Goal: Task Accomplishment & Management: Manage account settings

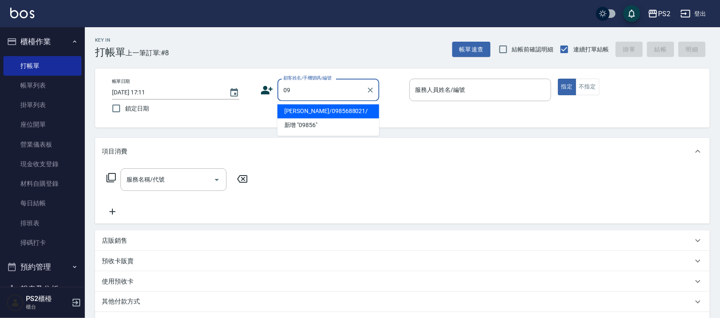
type input "0"
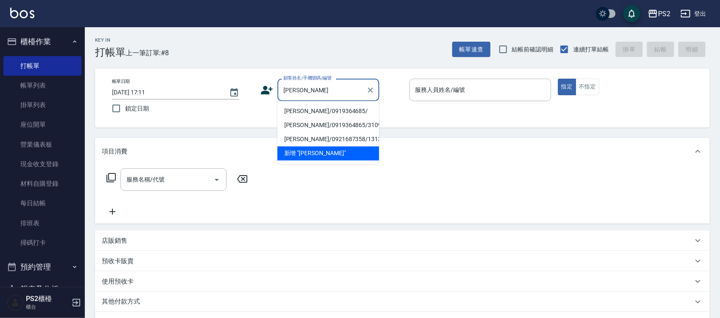
type input "王"
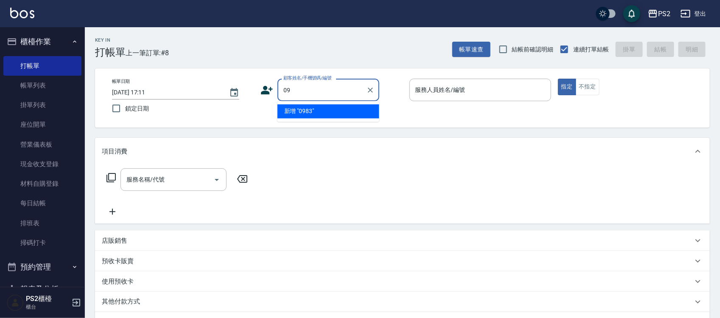
type input "0"
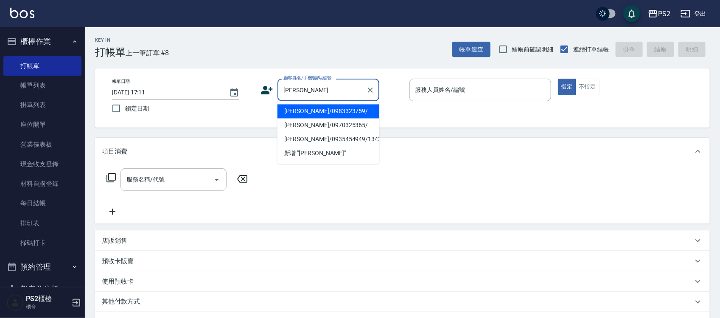
click at [351, 110] on li "[PERSON_NAME]/0983323759/" at bounding box center [329, 111] width 102 height 14
type input "[PERSON_NAME]/0983323759/"
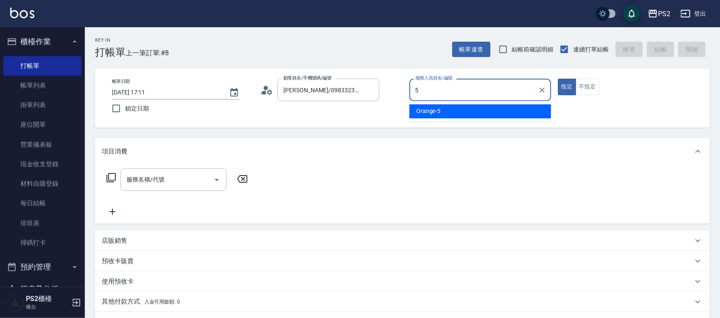
type input "Orange-5"
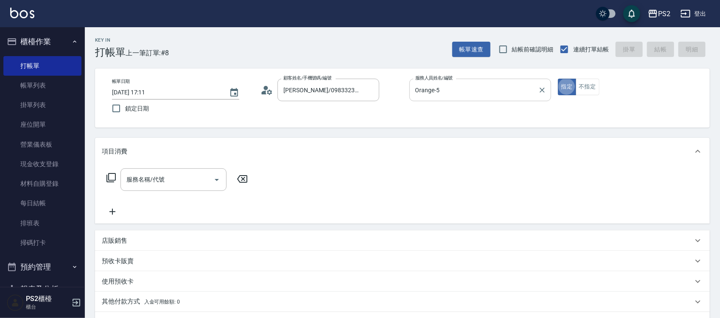
type button "true"
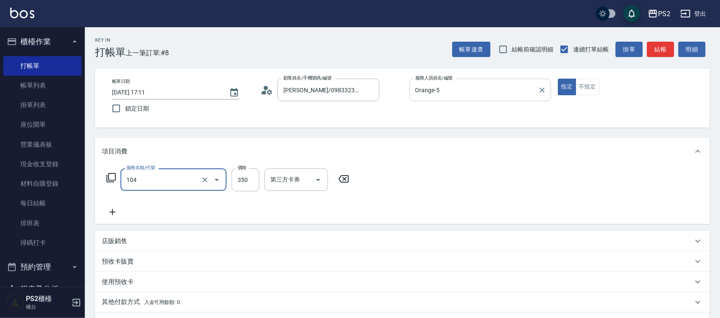
type input "B級單剪(104)"
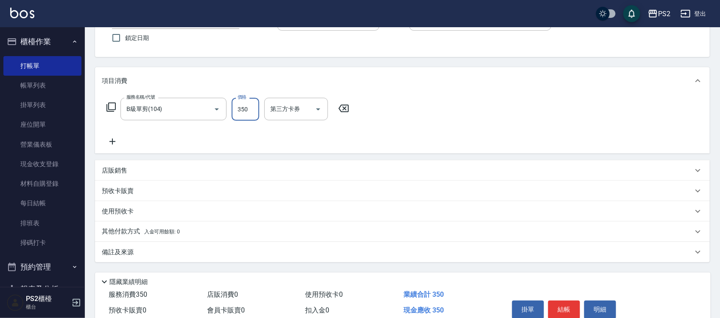
scroll to position [110, 0]
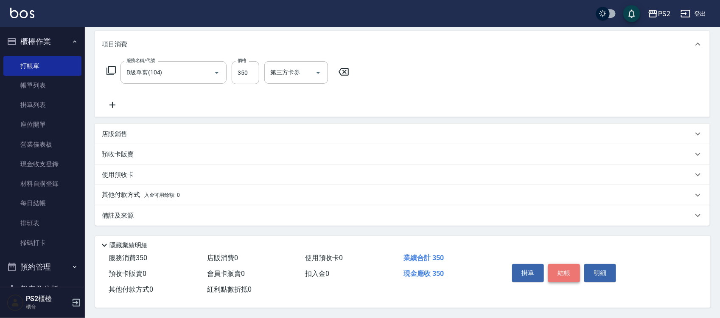
click at [559, 267] on button "結帳" at bounding box center [564, 273] width 32 height 18
type input "[DATE] 18:40"
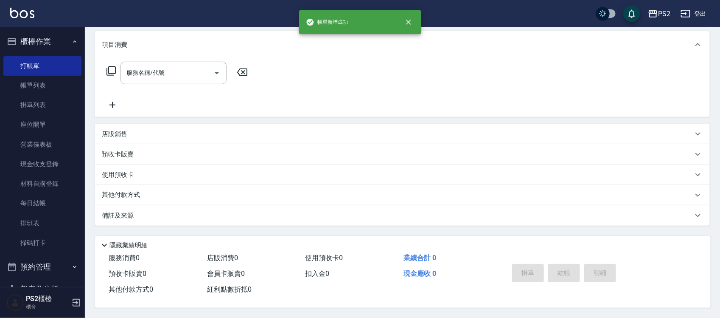
scroll to position [0, 0]
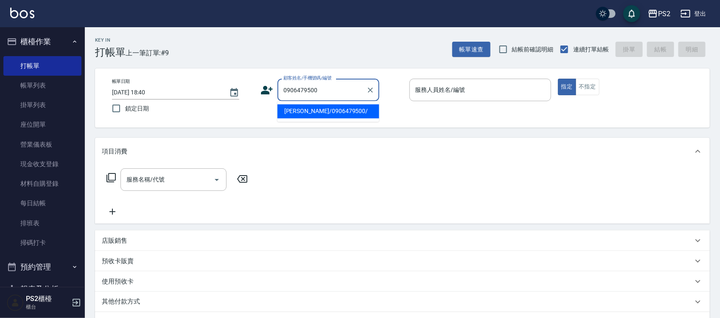
type input "[PERSON_NAME]/0906479500/"
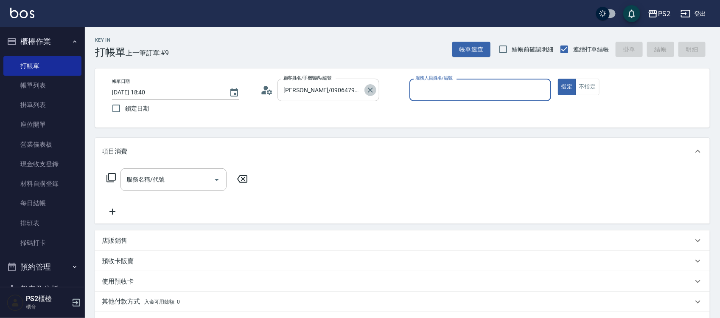
click at [374, 93] on icon "Clear" at bounding box center [370, 90] width 8 height 8
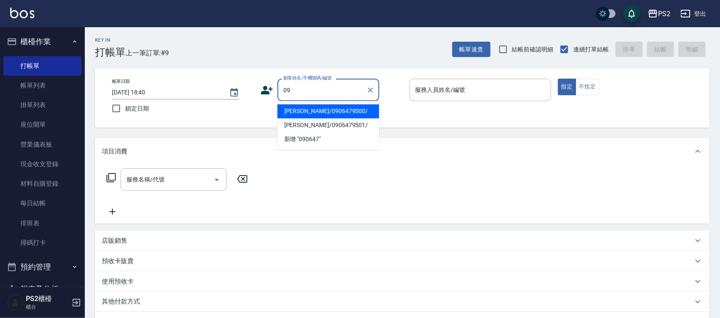
type input "0"
type input "委"
type input "="
type input "委"
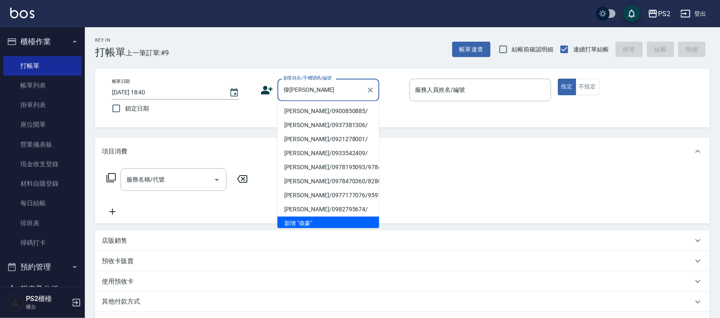
type input "偉"
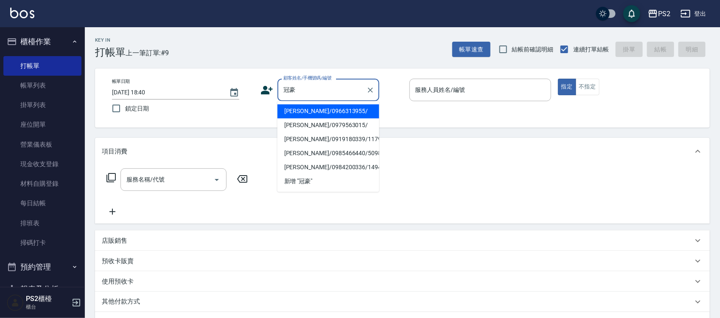
click at [338, 128] on li "[PERSON_NAME]/0979563015/" at bounding box center [329, 125] width 102 height 14
type input "[PERSON_NAME]/0979563015/"
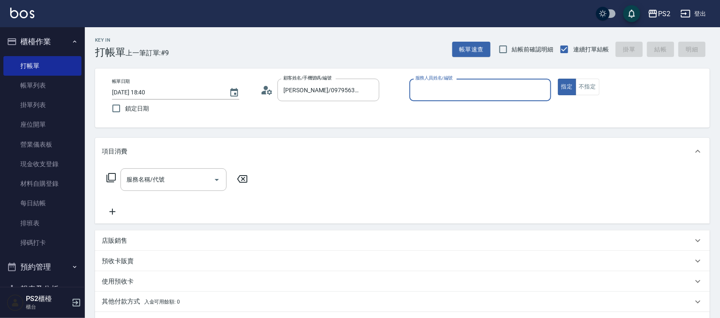
click at [261, 87] on icon at bounding box center [267, 90] width 13 height 13
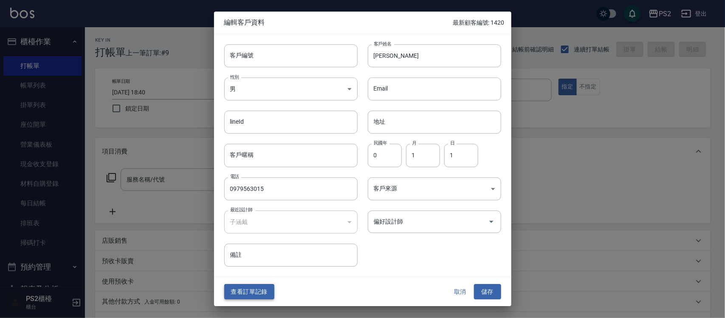
click at [245, 298] on button "查看訂單記錄" at bounding box center [249, 292] width 50 height 16
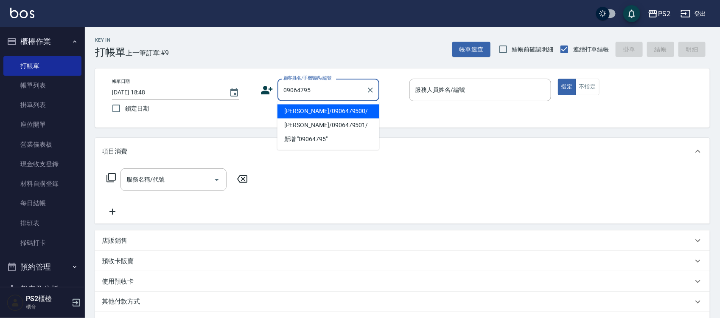
click at [360, 107] on li "[PERSON_NAME]/0906479500/" at bounding box center [329, 111] width 102 height 14
type input "[PERSON_NAME]/0906479500/"
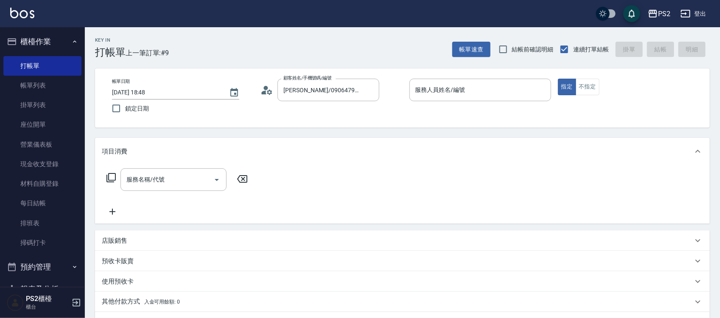
click at [261, 82] on div "顧客姓名/手機號碼/編號 [PERSON_NAME]/0906479500/ 顧客姓名/手機號碼/編號" at bounding box center [332, 90] width 142 height 22
click at [264, 93] on icon at bounding box center [264, 92] width 5 height 4
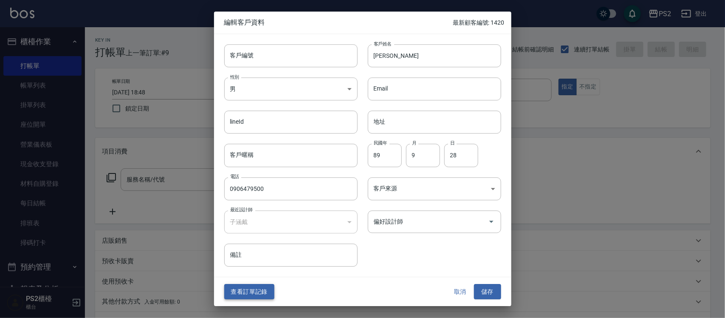
click at [233, 297] on button "查看訂單記錄" at bounding box center [249, 292] width 50 height 16
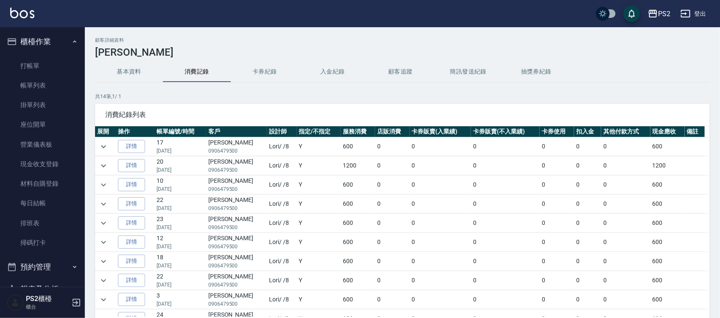
click at [129, 68] on button "基本資料" at bounding box center [129, 72] width 68 height 20
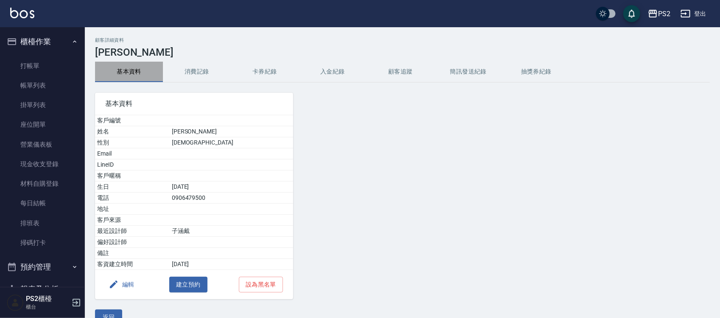
click at [129, 68] on button "基本資料" at bounding box center [129, 72] width 68 height 20
click at [318, 71] on button "入金紀錄" at bounding box center [333, 72] width 68 height 20
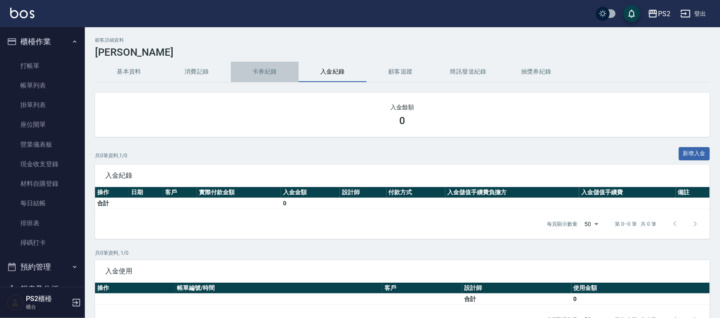
click at [277, 62] on button "卡券紀錄" at bounding box center [265, 72] width 68 height 20
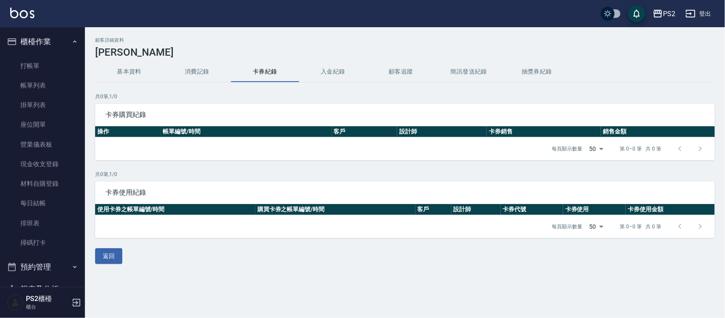
click at [135, 68] on button "基本資料" at bounding box center [129, 72] width 68 height 20
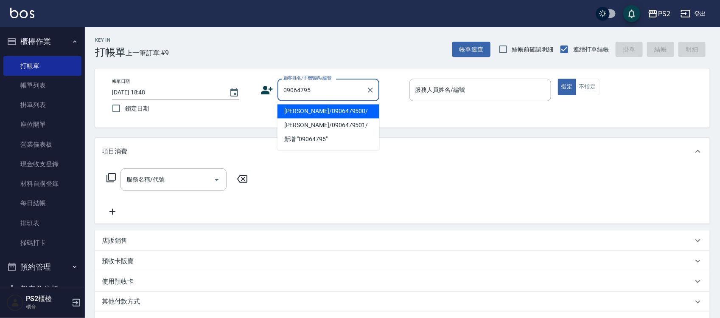
click at [361, 109] on li "[PERSON_NAME]/0906479500/" at bounding box center [329, 111] width 102 height 14
type input "[PERSON_NAME]/0906479500/"
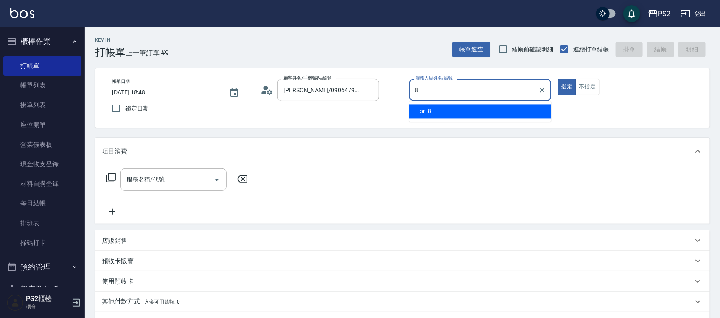
type input "Lori-8"
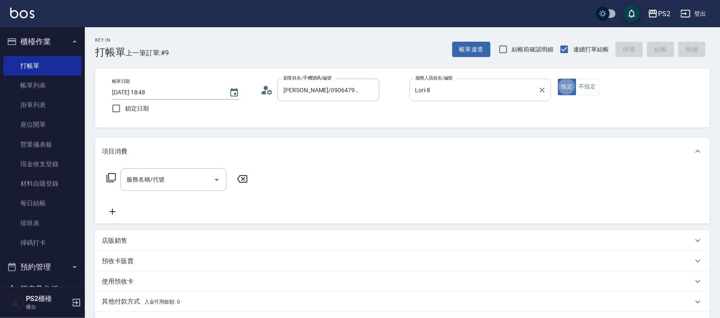
type button "true"
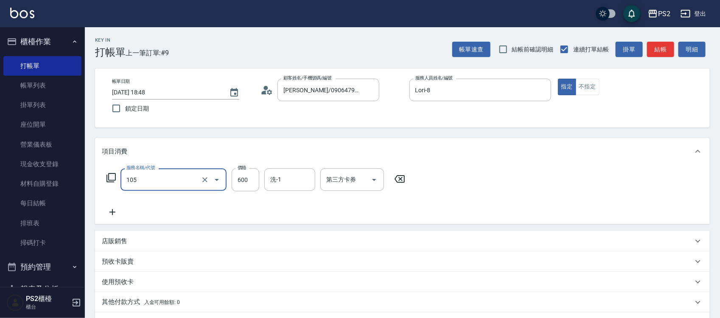
type input "A級洗剪600(105)"
click at [540, 151] on div "項目消費" at bounding box center [397, 151] width 591 height 9
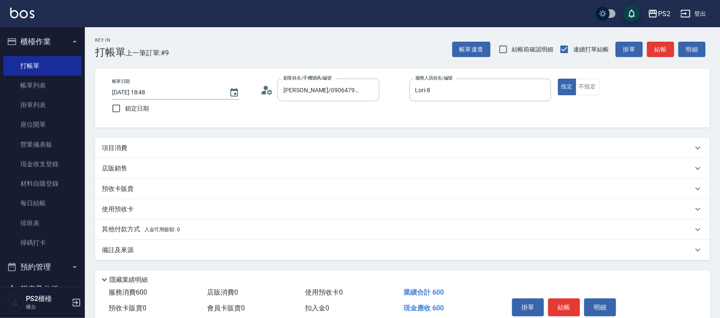
click at [540, 151] on div "項目消費" at bounding box center [397, 147] width 591 height 9
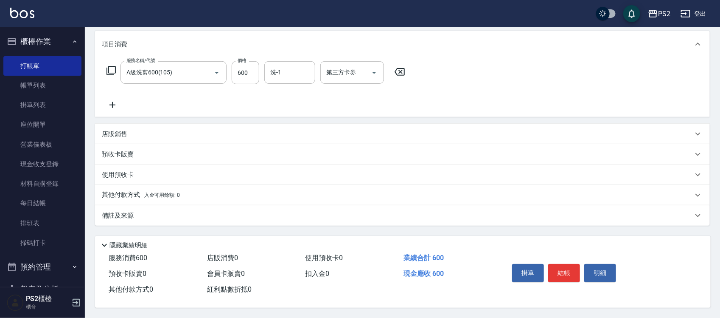
scroll to position [110, 0]
click at [563, 269] on button "結帳" at bounding box center [564, 273] width 32 height 18
type input "[DATE] 18:49"
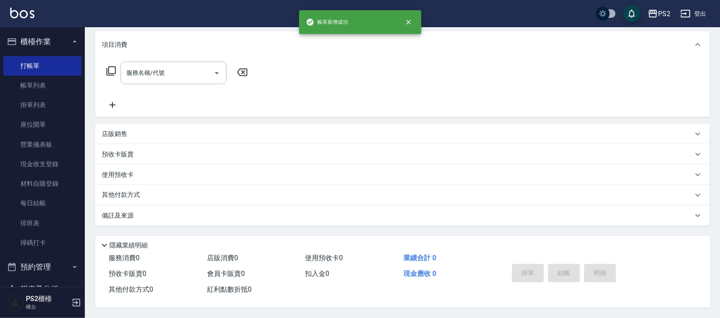
scroll to position [0, 0]
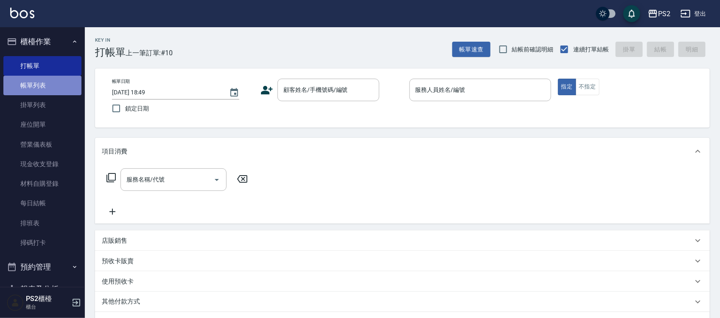
click at [45, 81] on link "帳單列表" at bounding box center [42, 86] width 78 height 20
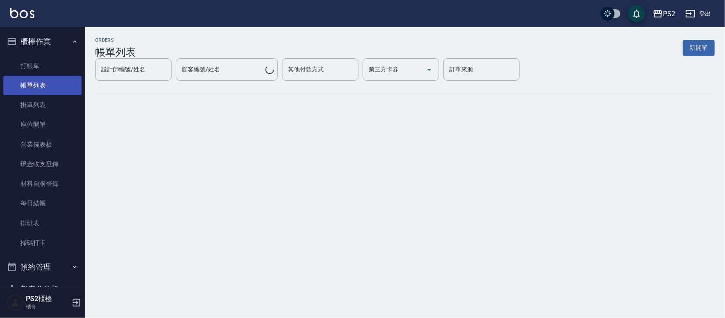
click at [44, 85] on link "帳單列表" at bounding box center [42, 86] width 78 height 20
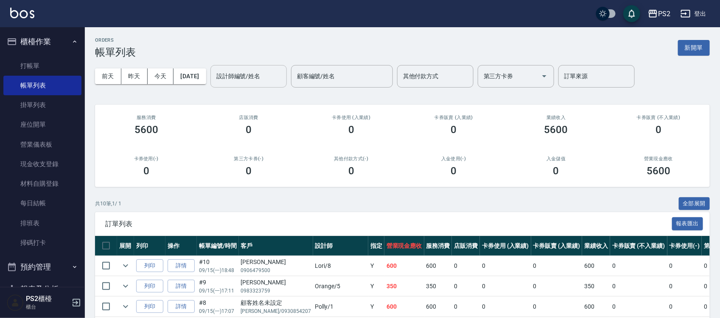
click at [272, 82] on input "設計師編號/姓名" at bounding box center [248, 76] width 69 height 15
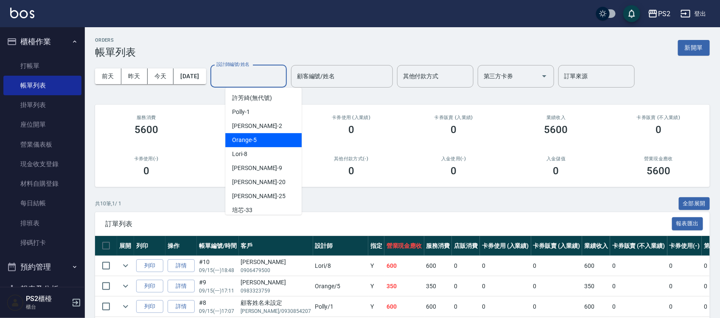
click at [248, 138] on span "Orange -5" at bounding box center [244, 139] width 25 height 9
type input "Orange-5"
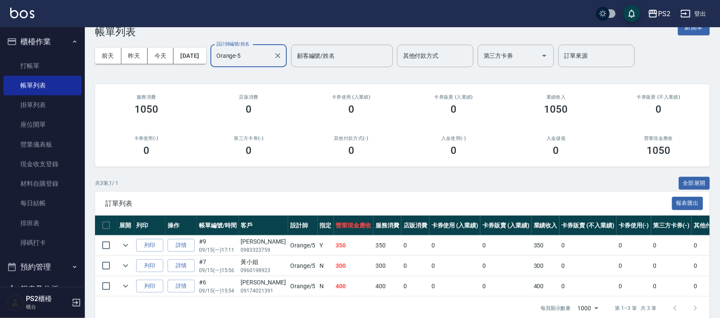
scroll to position [41, 0]
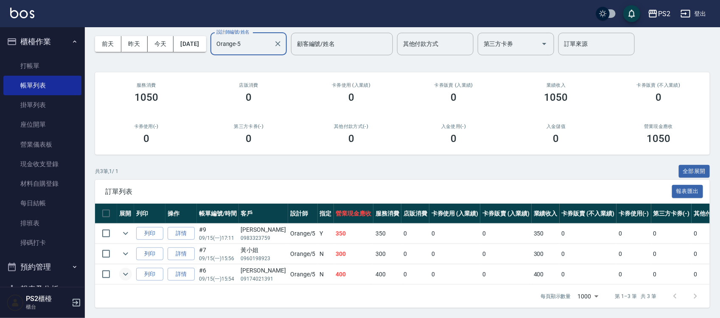
click at [124, 273] on icon "expand row" at bounding box center [125, 274] width 5 height 3
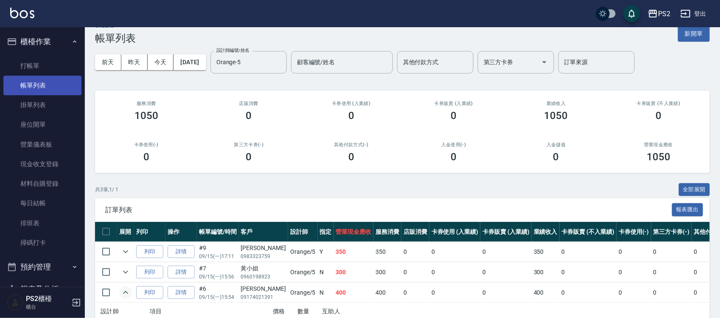
scroll to position [0, 0]
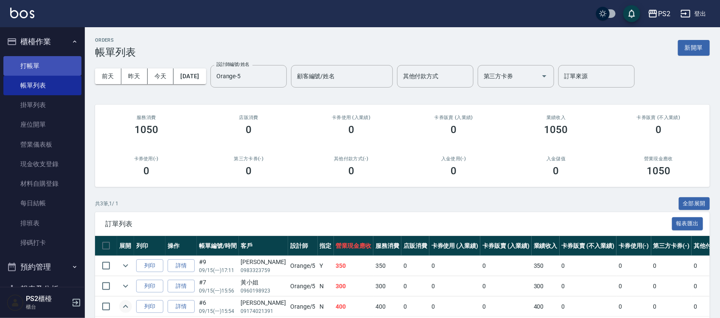
click at [49, 68] on link "打帳單" at bounding box center [42, 66] width 78 height 20
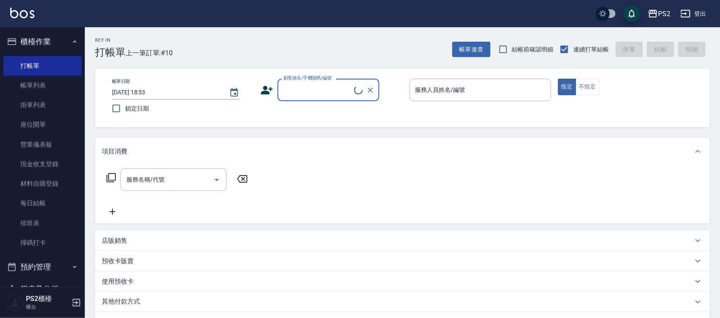
click at [337, 92] on input "顧客姓名/手機號碼/編號" at bounding box center [317, 89] width 73 height 15
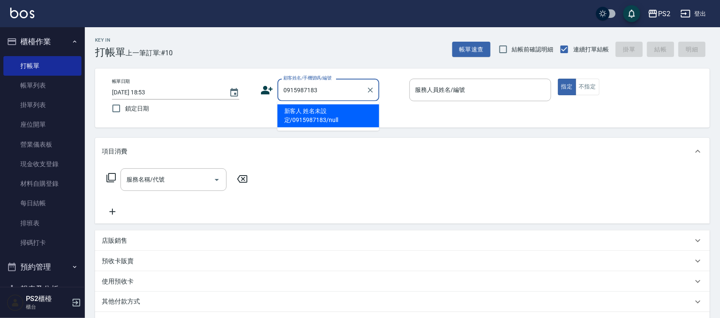
type input "新客人 姓名未設定/0915987183/null"
click at [336, 92] on input "新客人 姓名未設定/0915987183/null" at bounding box center [322, 89] width 82 height 15
click at [326, 84] on input "新客人 姓名未設定/0915987183/null" at bounding box center [322, 89] width 82 height 15
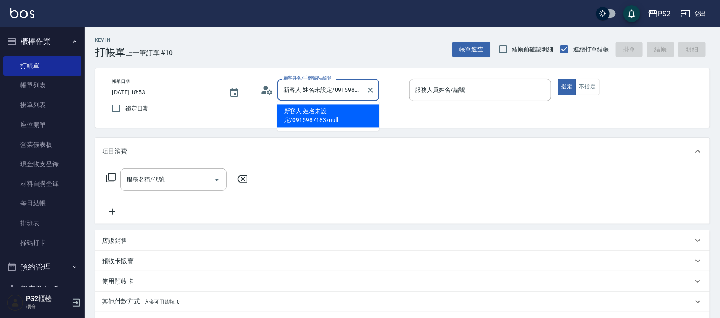
click at [326, 84] on input "新客人 姓名未設定/0915987183/null" at bounding box center [322, 89] width 82 height 15
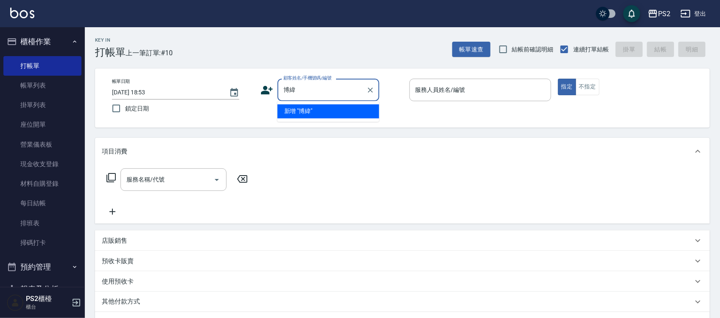
type input "博"
type input "[PERSON_NAME]/0915983183/"
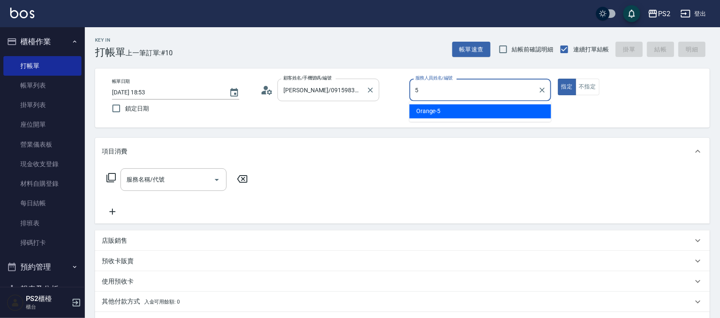
type input "Orange-5"
type button "true"
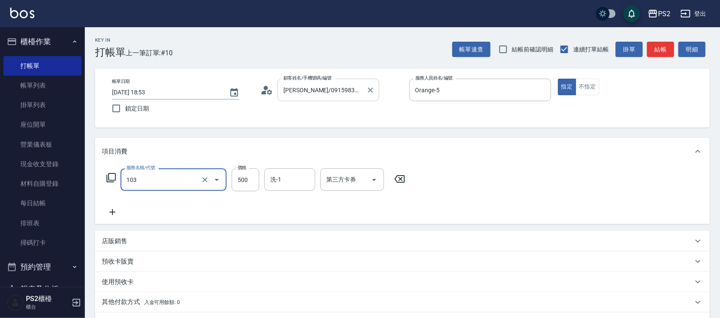
type input "B級洗剪500(103)"
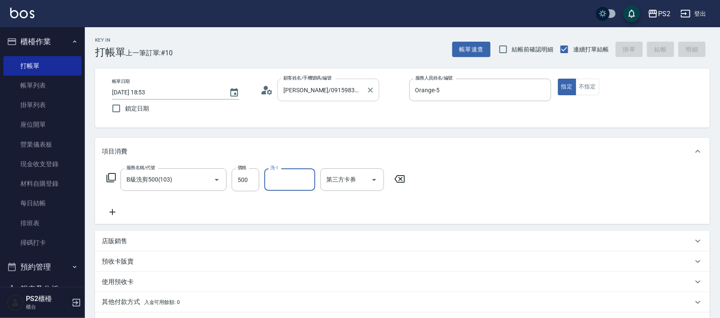
type input "[DATE] 18:54"
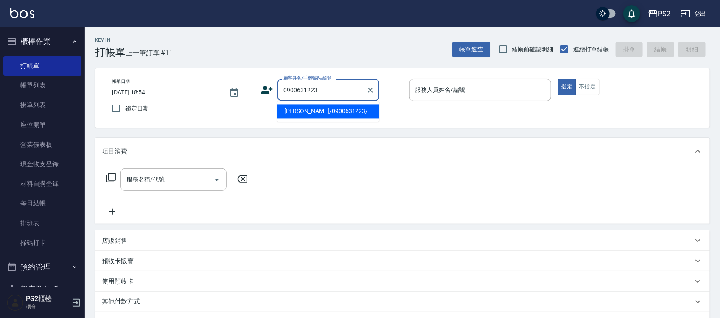
type input "[PERSON_NAME]/0900631223/"
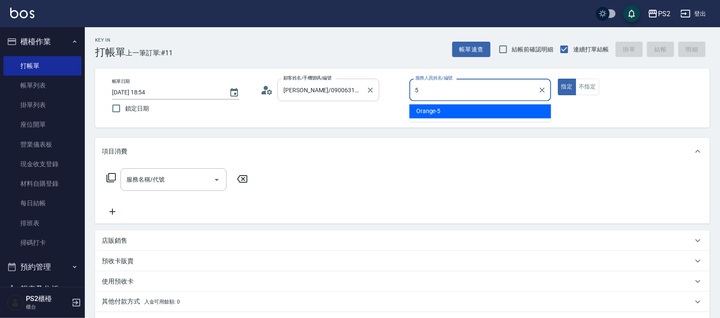
type input "Orange-5"
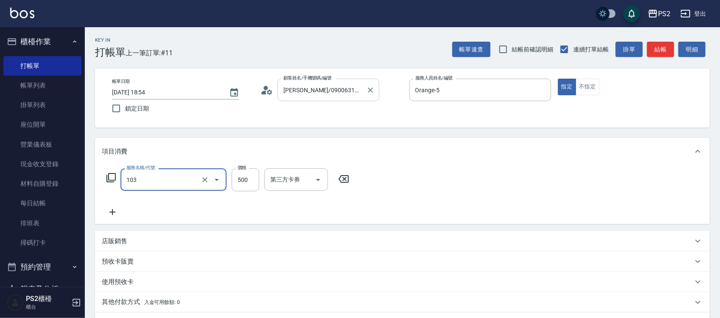
type input "B級洗剪500(103)"
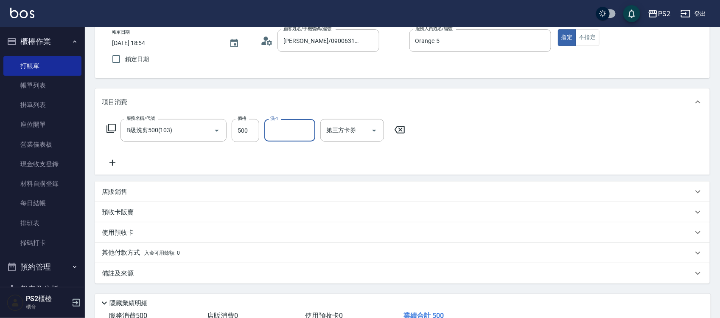
scroll to position [106, 0]
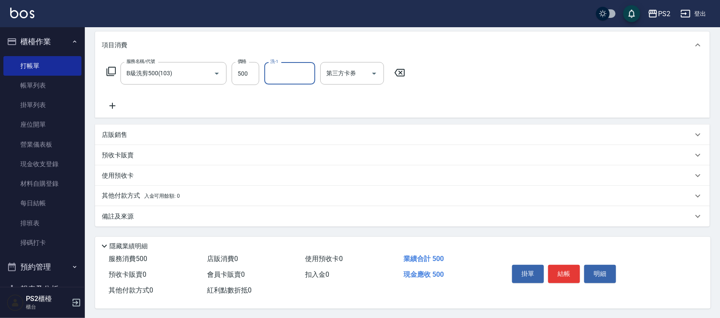
click at [146, 135] on div "店販銷售" at bounding box center [397, 134] width 591 height 9
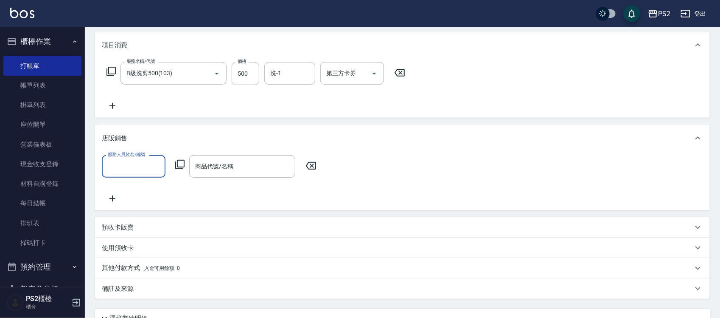
scroll to position [0, 0]
click at [134, 158] on div "服務人員姓名/編號" at bounding box center [134, 166] width 64 height 22
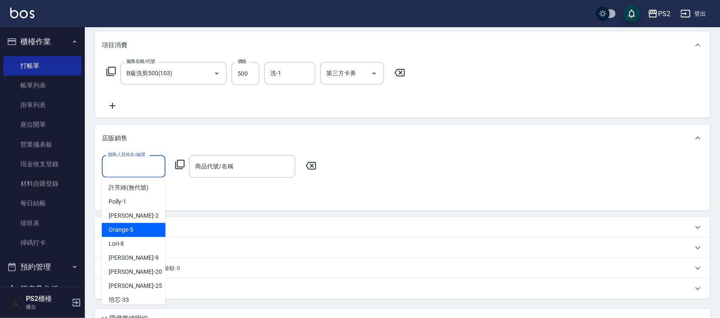
click at [139, 226] on div "Orange -5" at bounding box center [134, 230] width 64 height 14
type input "Orange-5"
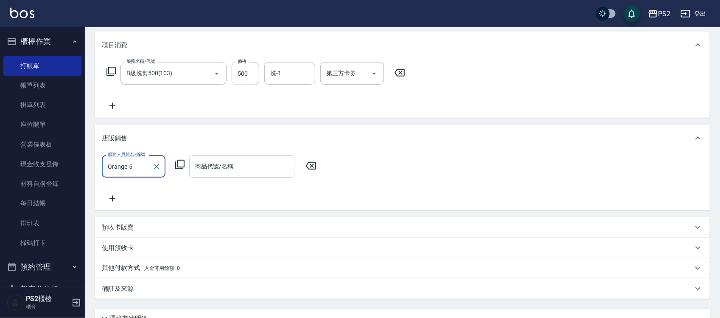
click at [236, 166] on input "商品代號/名稱" at bounding box center [242, 166] width 98 height 15
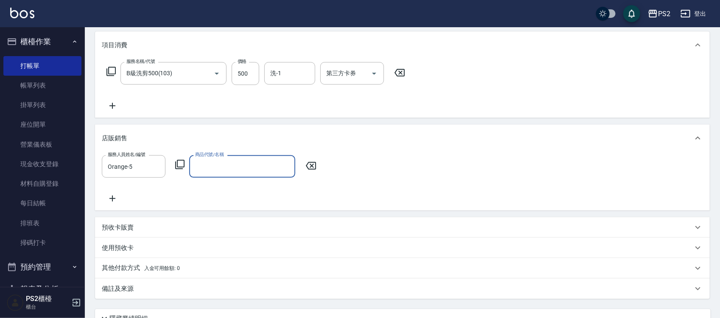
click at [236, 166] on input "商品代號/名稱" at bounding box center [242, 166] width 98 height 15
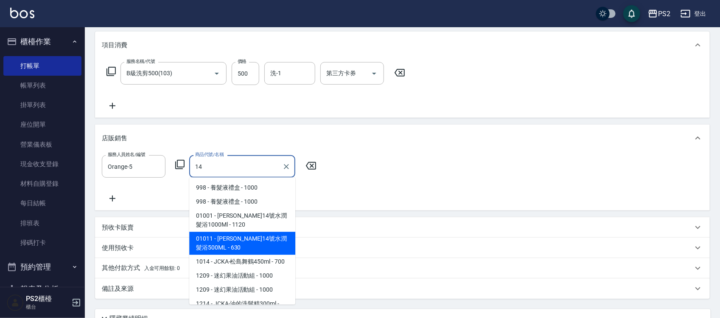
click at [241, 241] on span "01011 - [PERSON_NAME]14號水潤髮浴500ML - 630" at bounding box center [242, 243] width 106 height 23
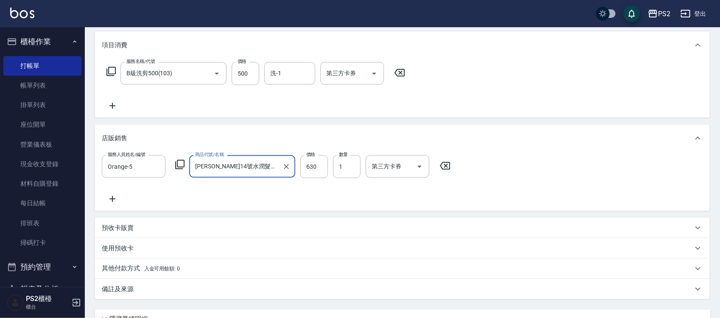
scroll to position [183, 0]
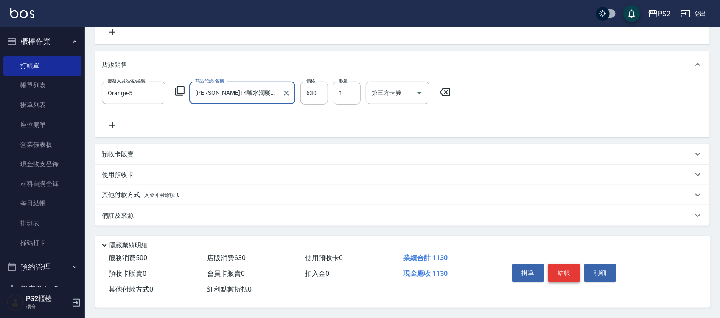
type input "[PERSON_NAME]14號水潤髮浴500ML"
click at [567, 267] on button "結帳" at bounding box center [564, 273] width 32 height 18
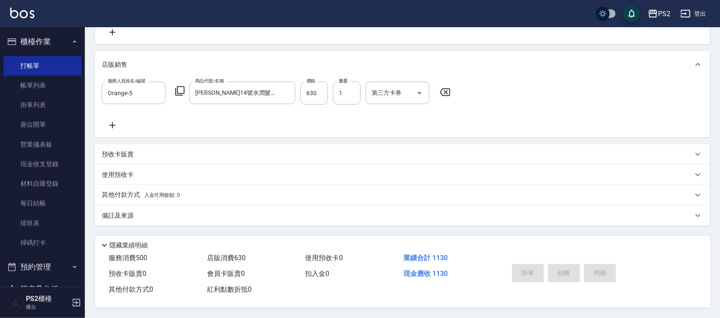
type input "[DATE] 18:55"
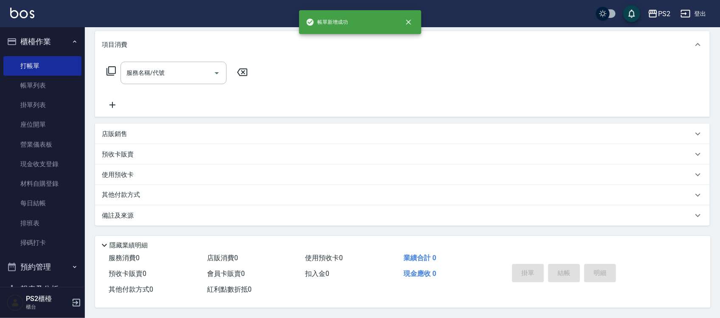
scroll to position [0, 0]
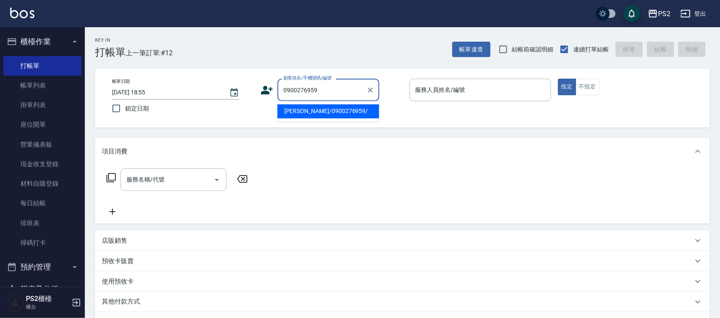
type input "[PERSON_NAME]/0900276959/"
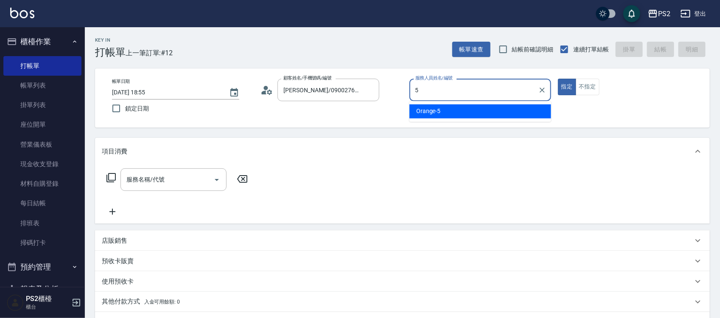
type input "Orange-5"
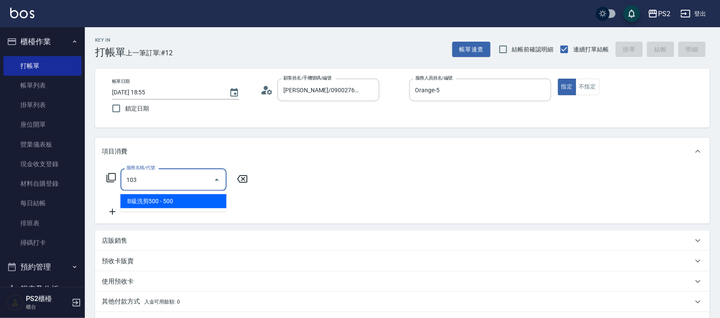
type input "B級洗剪500(103)"
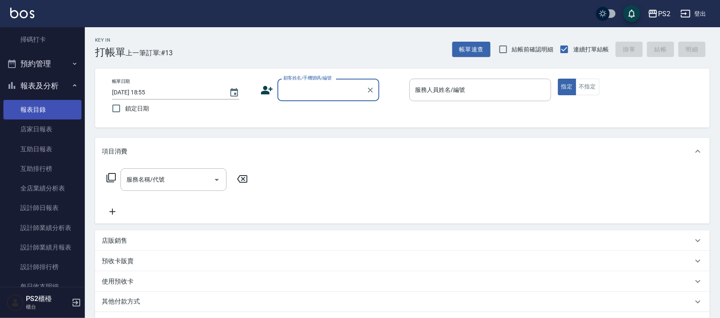
scroll to position [212, 0]
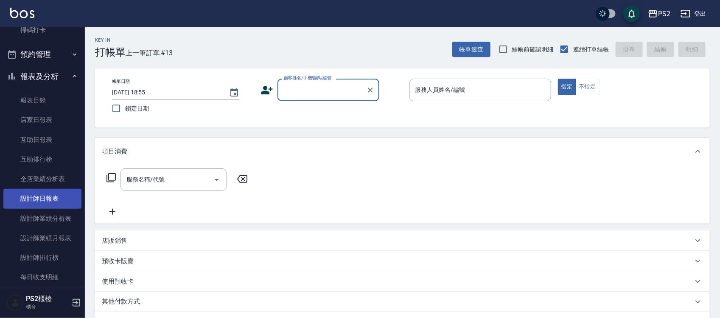
click at [53, 200] on link "設計師日報表" at bounding box center [42, 198] width 78 height 20
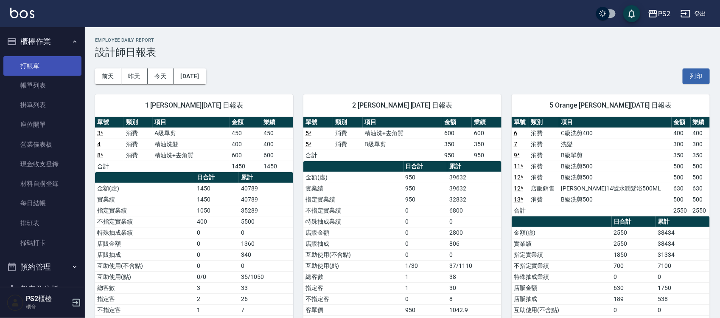
click at [33, 62] on link "打帳單" at bounding box center [42, 66] width 78 height 20
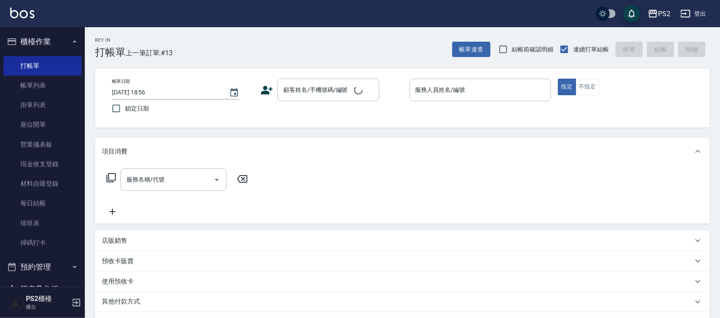
click at [250, 48] on div "Key In 打帳單 上一筆訂單:#13 帳單速查 結帳前確認明細 連續打單結帳 掛單 結帳 明細" at bounding box center [397, 42] width 625 height 31
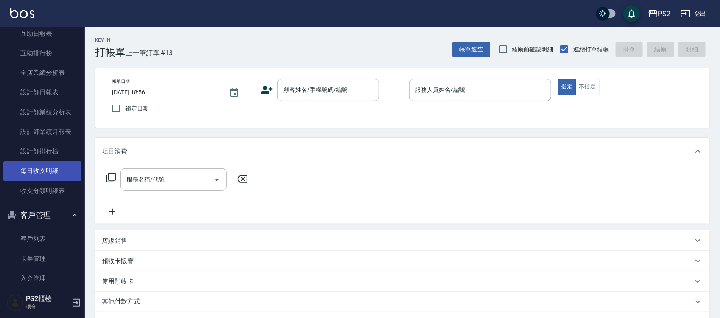
scroll to position [265, 0]
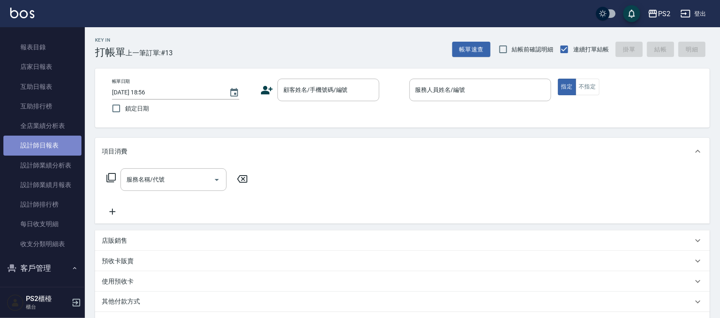
click at [56, 144] on link "設計師日報表" at bounding box center [42, 145] width 78 height 20
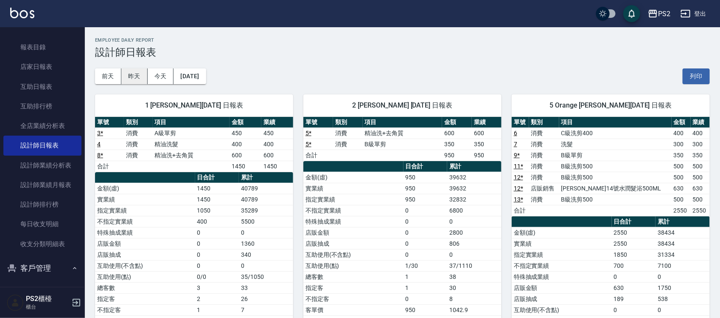
click at [137, 77] on button "昨天" at bounding box center [134, 76] width 26 height 16
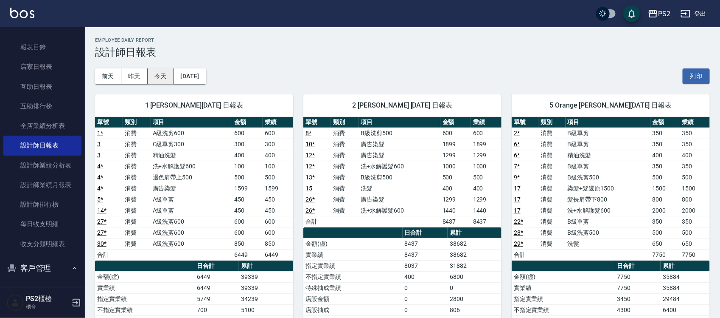
click at [167, 78] on button "今天" at bounding box center [161, 76] width 26 height 16
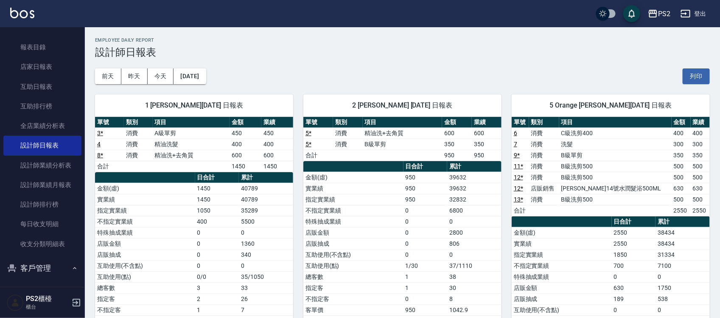
click at [448, 79] on div "[DATE] [DATE] [DATE] [DATE] 列印" at bounding box center [402, 76] width 615 height 36
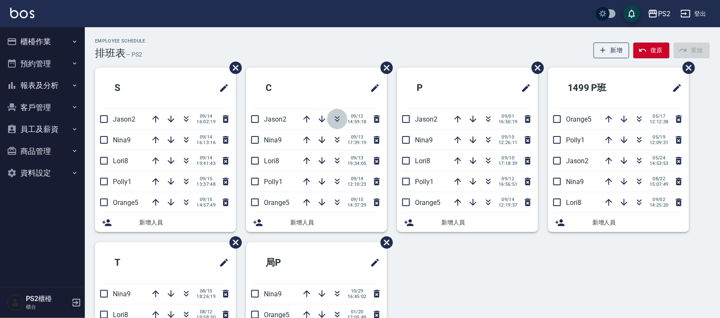
click at [340, 119] on icon "button" at bounding box center [337, 119] width 10 height 10
click at [318, 42] on div "Employee Schedule 排班表 — PS2 新增 復原 重做" at bounding box center [402, 48] width 615 height 21
click at [340, 118] on icon "button" at bounding box center [337, 119] width 10 height 10
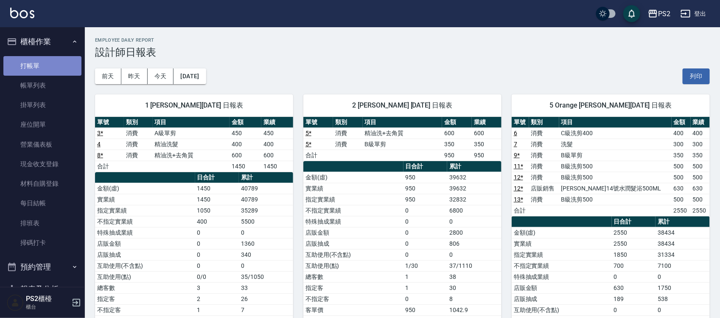
click at [44, 62] on link "打帳單" at bounding box center [42, 66] width 78 height 20
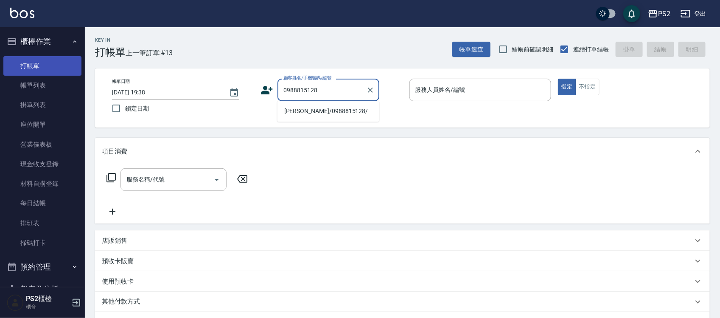
type input "[PERSON_NAME]/0988815128/"
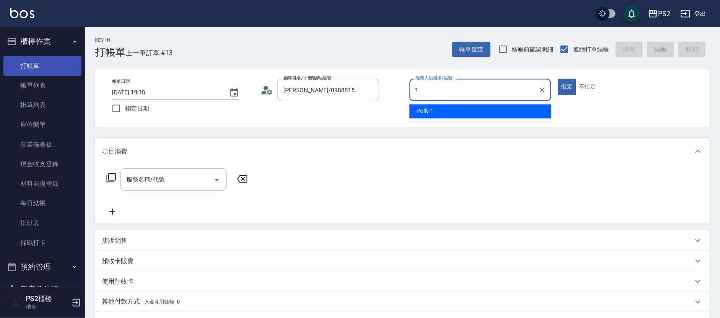
type input "Polly-1"
type button "true"
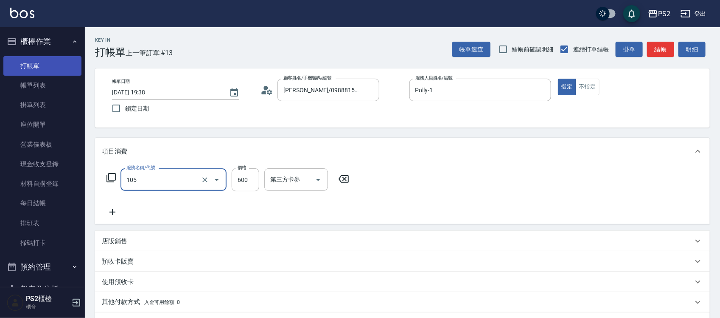
type input "A級洗剪600(105)"
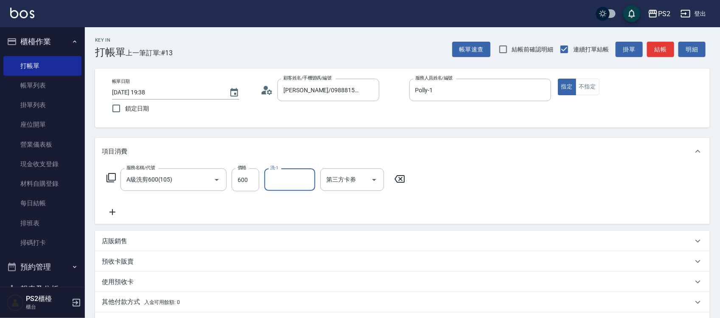
click at [179, 238] on div "店販銷售" at bounding box center [397, 240] width 591 height 9
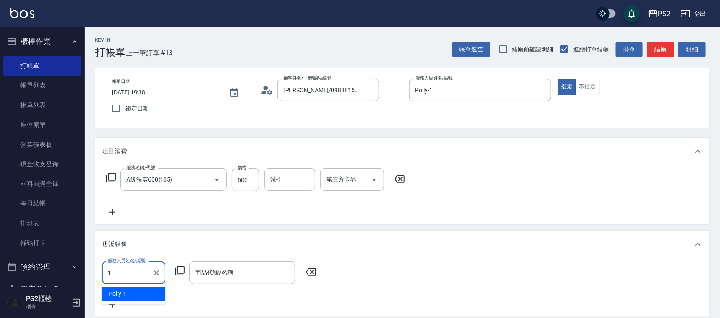
type input "Polly-1"
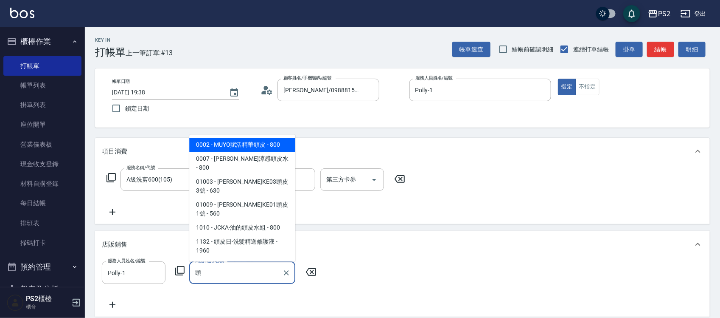
click at [239, 141] on span "0002 - MUYO賦活精華頭皮 - 800" at bounding box center [242, 145] width 106 height 14
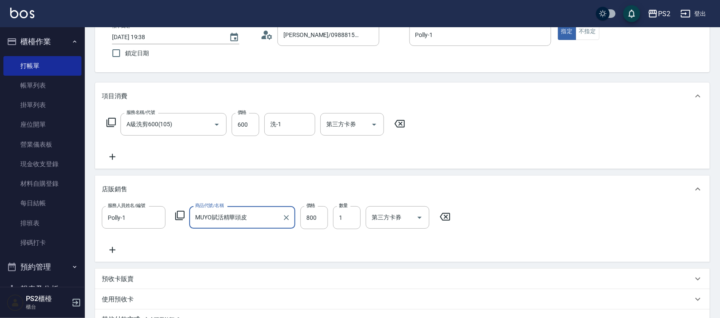
scroll to position [159, 0]
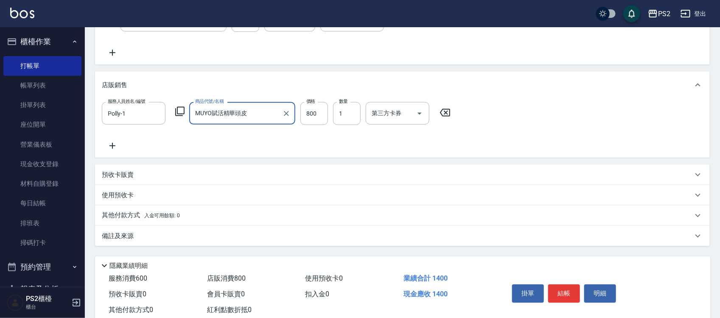
type input "MUYO賦活精華頭皮"
click at [118, 143] on icon at bounding box center [112, 146] width 21 height 10
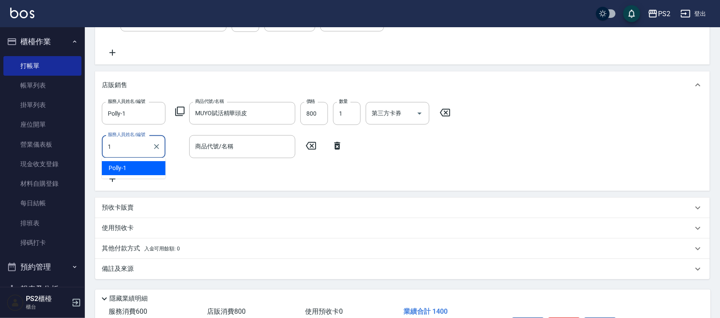
type input "Polly-1"
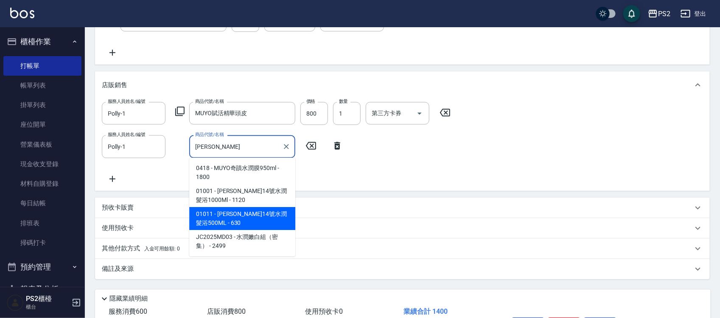
type input "[PERSON_NAME]14號水潤髮浴500ML"
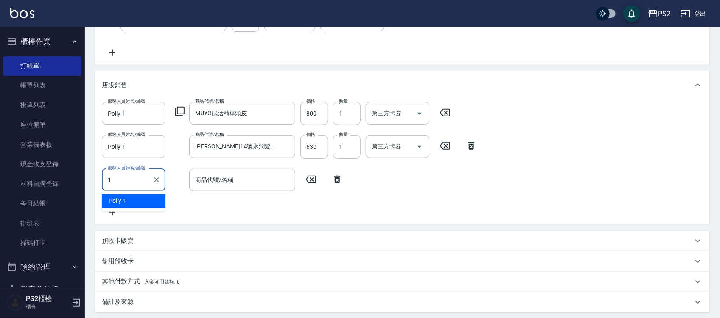
type input "Polly-1"
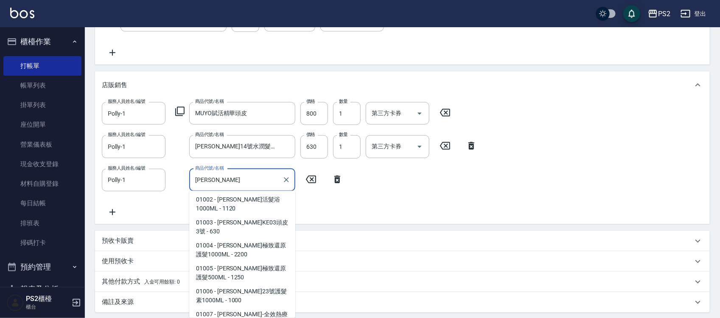
scroll to position [70, 0]
type input "華旭23號護髮素500ML"
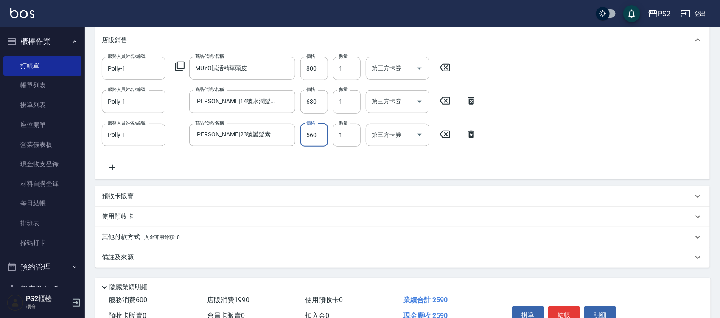
scroll to position [249, 0]
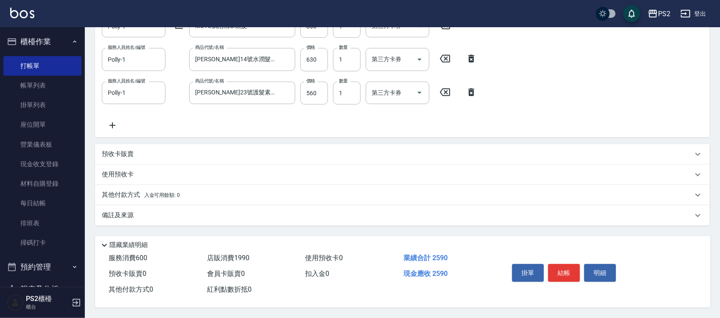
click at [211, 190] on div "其他付款方式 入金可用餘額: 0" at bounding box center [397, 194] width 591 height 9
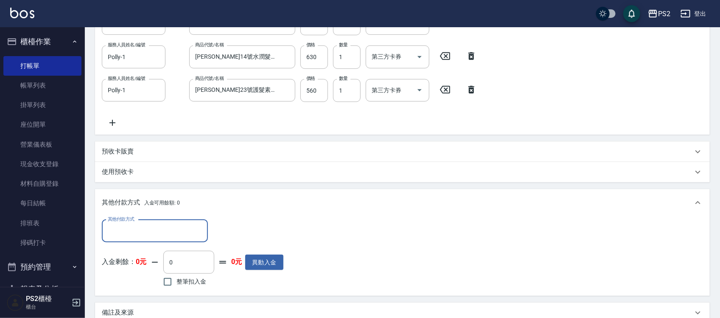
scroll to position [0, 0]
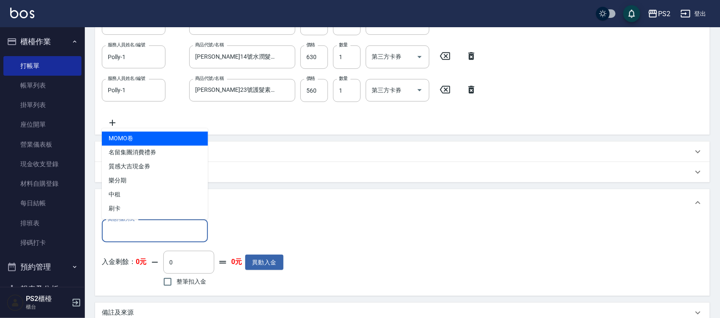
click at [191, 228] on input "其他付款方式" at bounding box center [155, 230] width 98 height 15
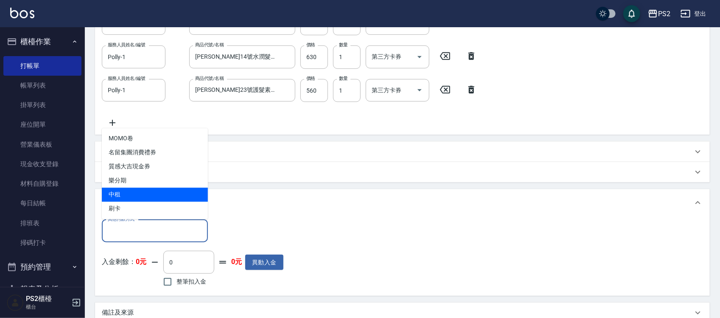
click at [166, 197] on span "中租" at bounding box center [155, 195] width 106 height 14
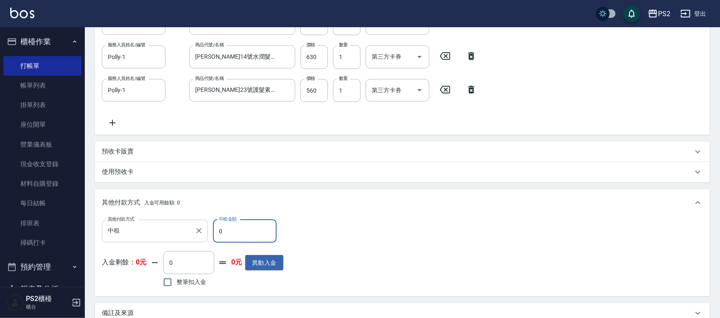
click at [164, 219] on div "中租 其他付款方式" at bounding box center [155, 230] width 106 height 22
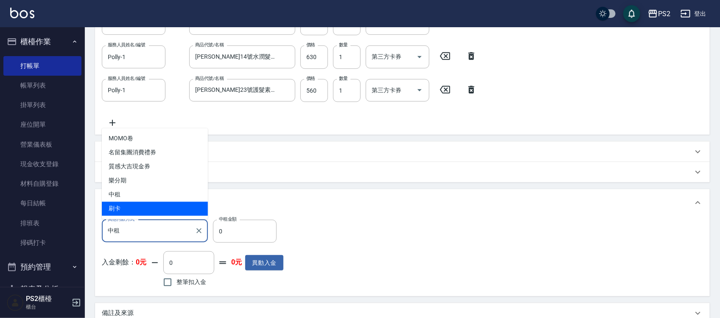
click at [157, 206] on span "刷卡" at bounding box center [155, 209] width 106 height 14
type input "刷卡"
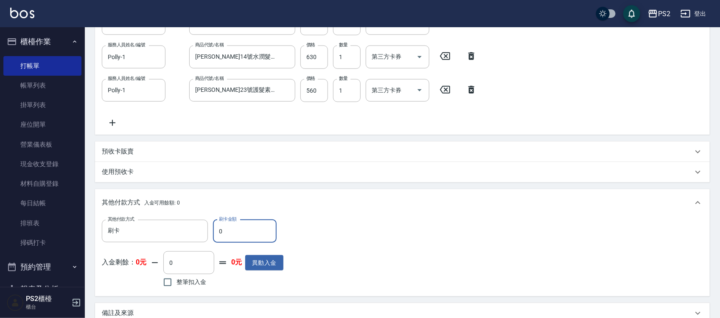
drag, startPoint x: 235, startPoint y: 225, endPoint x: 215, endPoint y: 228, distance: 19.7
click at [215, 228] on input "0" at bounding box center [245, 230] width 64 height 23
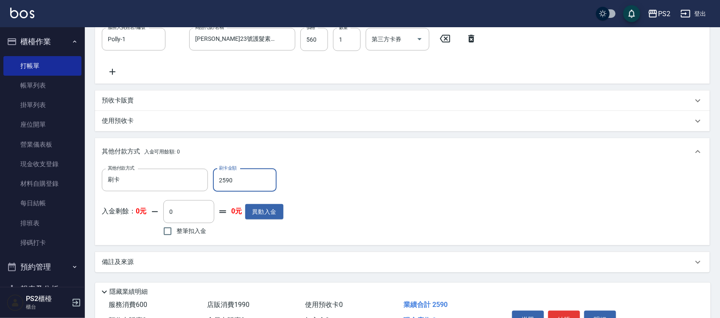
scroll to position [349, 0]
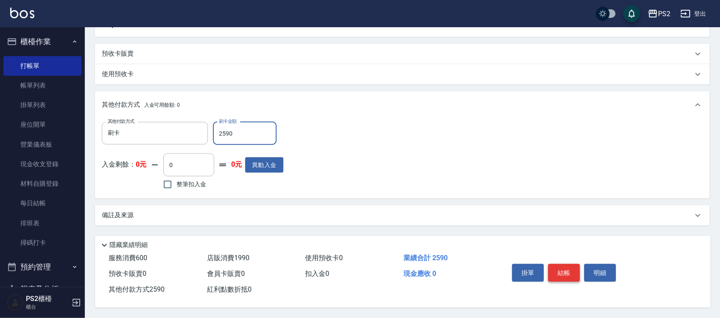
type input "2590"
click at [576, 272] on button "結帳" at bounding box center [564, 273] width 32 height 18
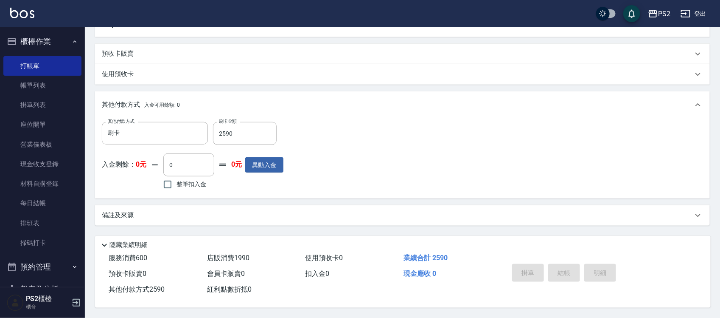
type input "2025/09/15 19:40"
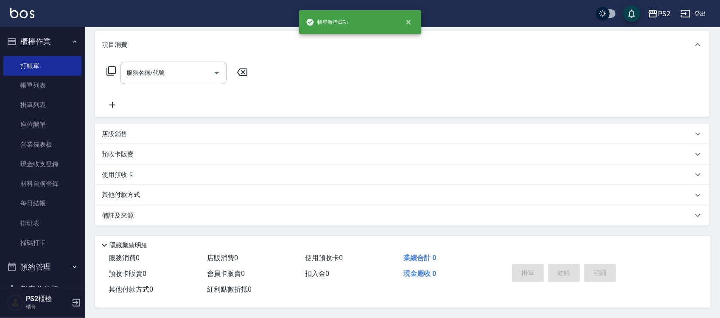
scroll to position [0, 0]
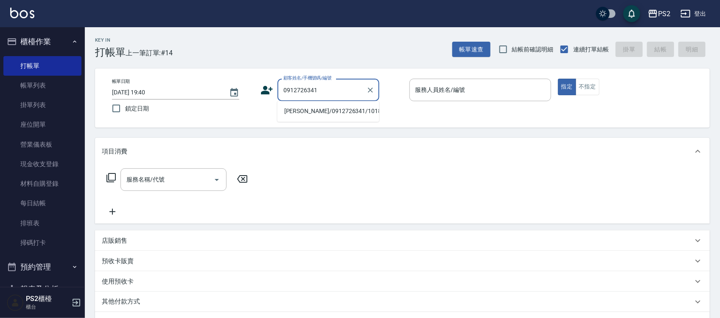
type input "汪雨萱/0912726341/10184"
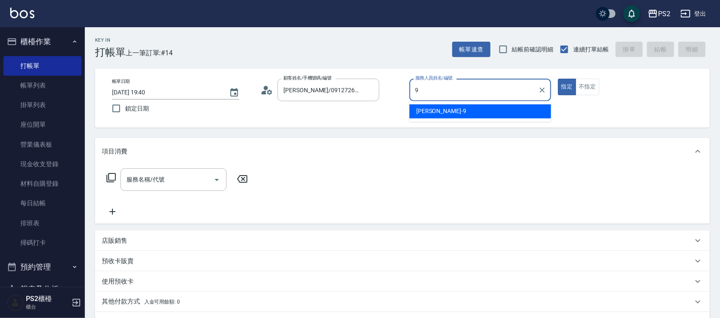
type input "Nina-9"
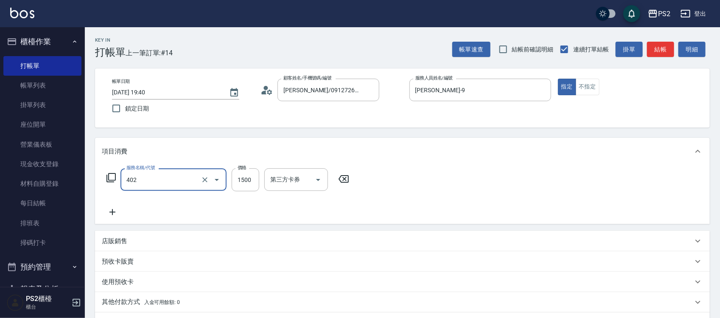
type input "染髮+髮還原1500(402)"
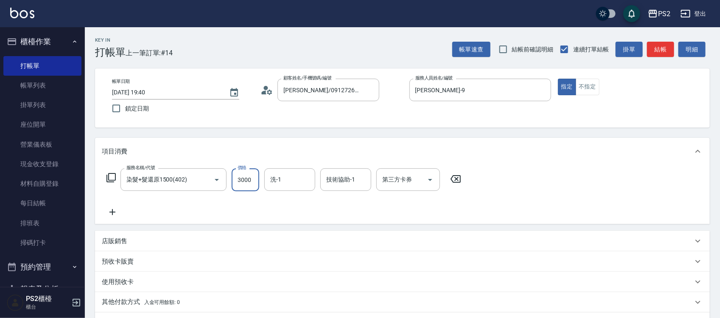
type input "3000"
type input "冠霖-20"
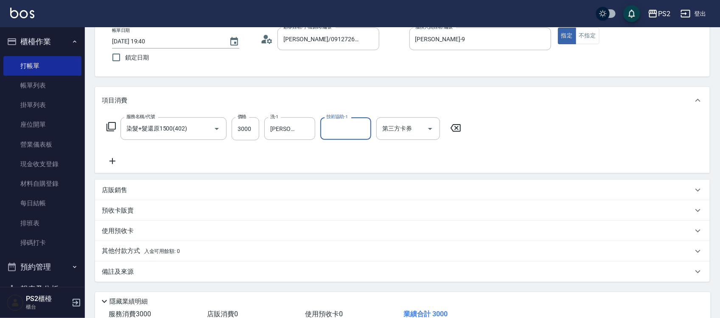
scroll to position [110, 0]
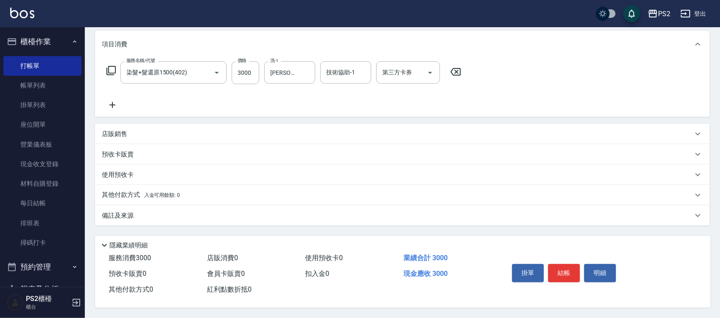
click at [177, 194] on span "入金可用餘額: 0" at bounding box center [162, 195] width 36 height 6
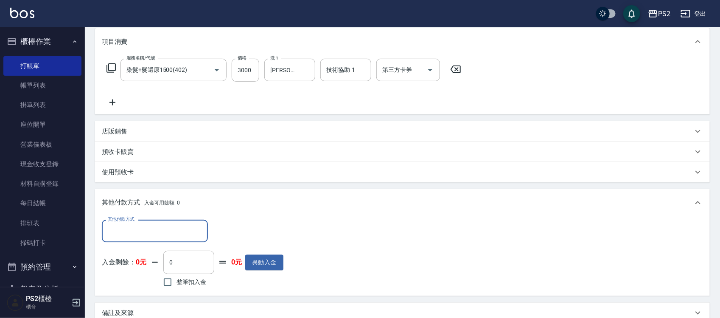
scroll to position [0, 0]
click at [147, 224] on input "其他付款方式" at bounding box center [155, 230] width 98 height 15
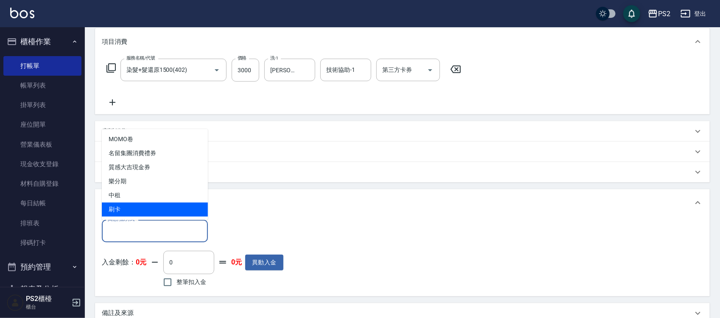
click at [144, 213] on span "刷卡" at bounding box center [155, 209] width 106 height 14
type input "刷卡"
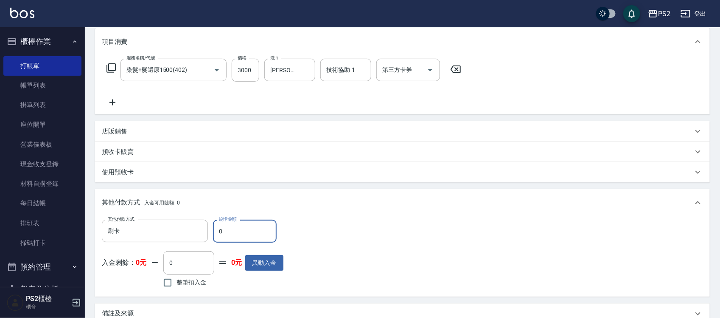
drag, startPoint x: 226, startPoint y: 231, endPoint x: 217, endPoint y: 231, distance: 9.3
click at [217, 231] on input "0" at bounding box center [245, 230] width 64 height 23
type input "3000"
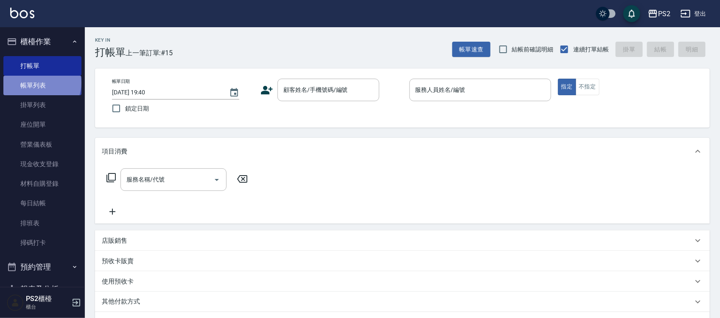
click at [41, 83] on link "帳單列表" at bounding box center [42, 86] width 78 height 20
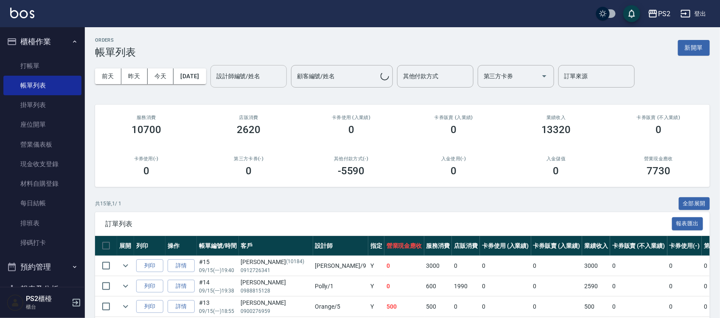
click at [247, 70] on div "設計師編號/姓名 設計師編號/姓名" at bounding box center [249, 76] width 76 height 22
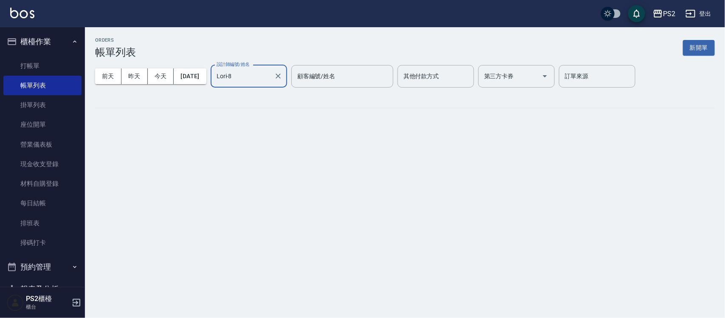
type input "Lori-8"
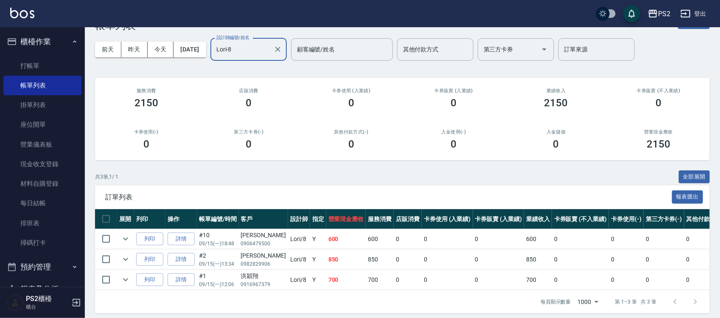
scroll to position [41, 0]
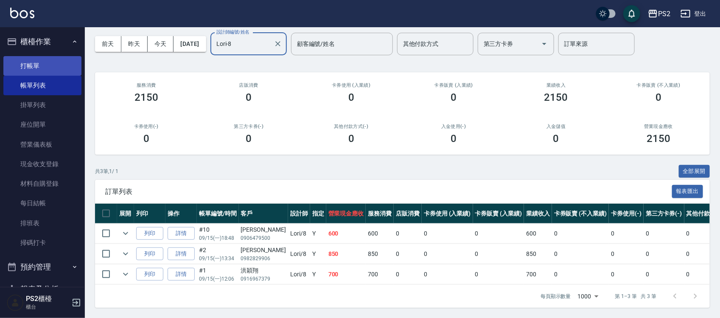
click at [36, 69] on link "打帳單" at bounding box center [42, 66] width 78 height 20
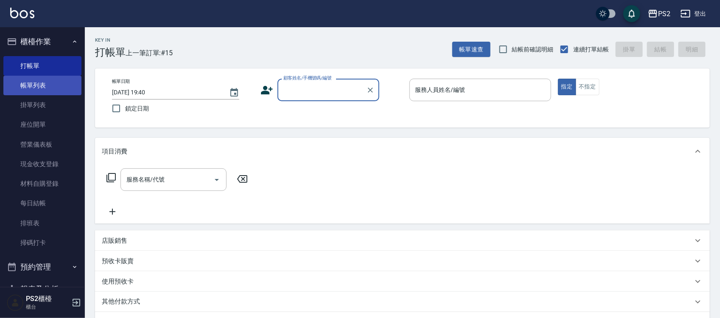
click at [34, 83] on link "帳單列表" at bounding box center [42, 86] width 78 height 20
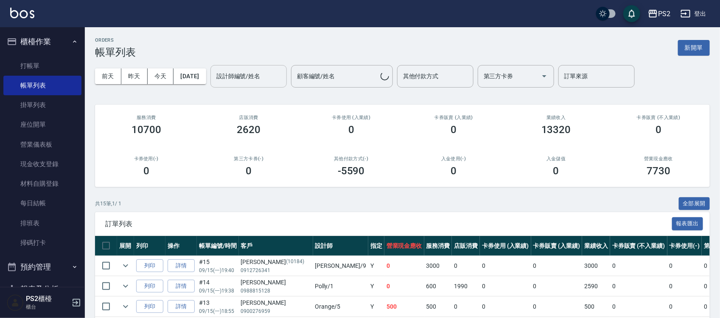
click at [242, 76] on input "設計師編號/姓名" at bounding box center [248, 76] width 69 height 15
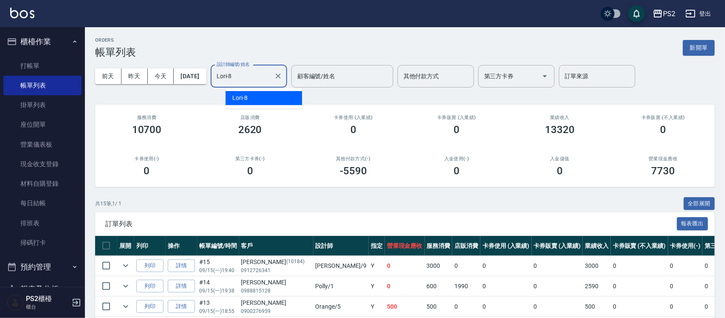
type input "Lori-8"
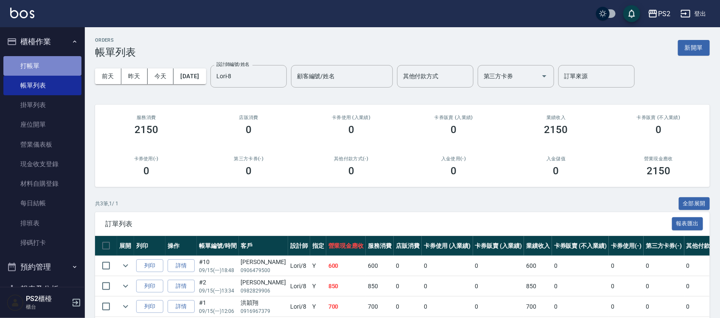
click at [49, 72] on link "打帳單" at bounding box center [42, 66] width 78 height 20
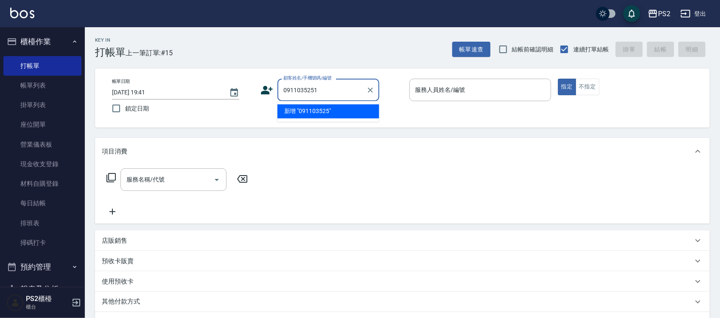
type input "0911035251"
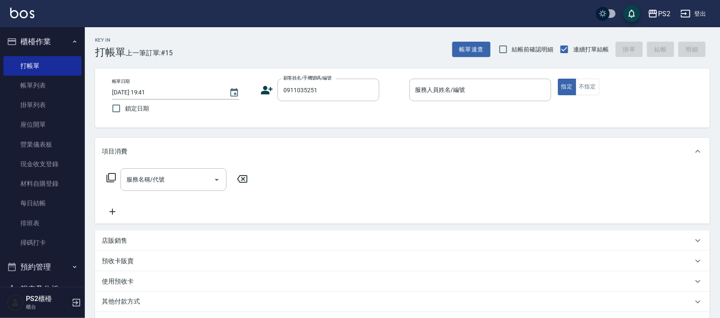
click at [268, 90] on icon at bounding box center [267, 90] width 13 height 13
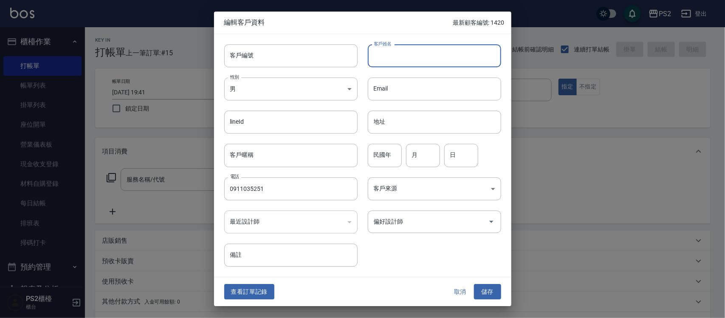
click at [387, 62] on input "客戶姓名" at bounding box center [434, 55] width 133 height 23
type input "林倩如"
click at [383, 151] on div "民國年 民國年" at bounding box center [385, 155] width 34 height 23
type input "74"
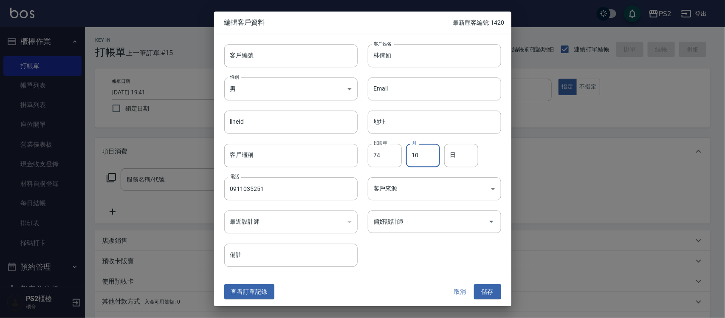
type input "10"
type input "12"
click at [485, 289] on button "儲存" at bounding box center [487, 292] width 27 height 16
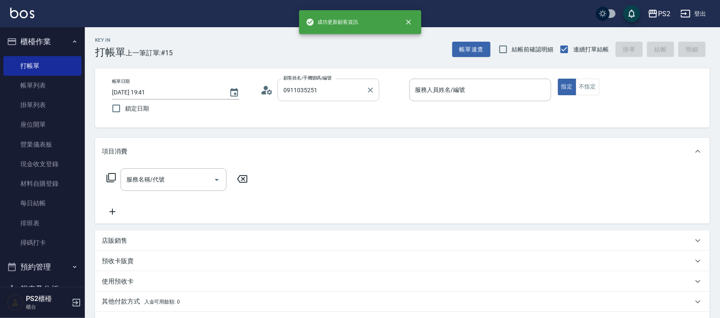
click at [342, 83] on input "0911035251" at bounding box center [322, 89] width 82 height 15
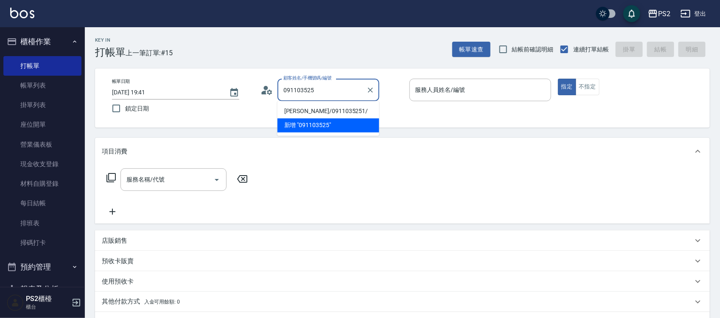
click at [319, 113] on li "林倩如/0911035251/" at bounding box center [329, 111] width 102 height 14
type input "林倩如/0911035251/"
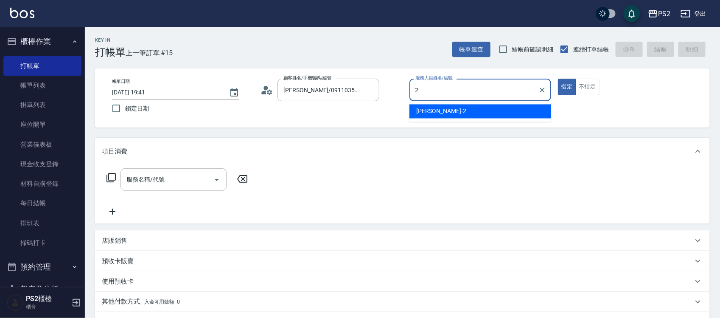
type input "Jason-2"
type button "true"
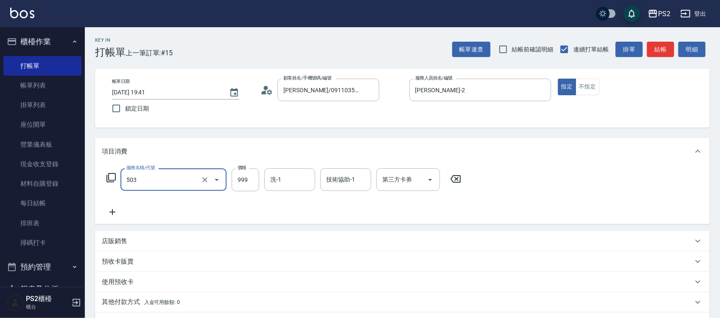
type input "廣告染髮(503)"
type input "1899"
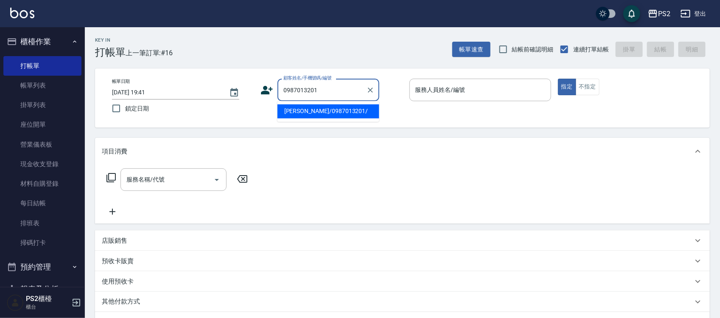
type input "林乙慧/0987013201/"
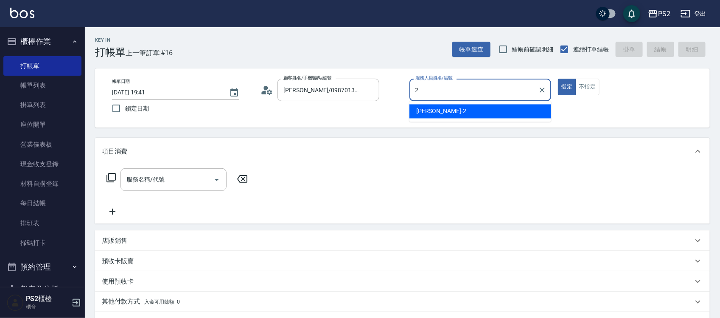
type input "Jason-2"
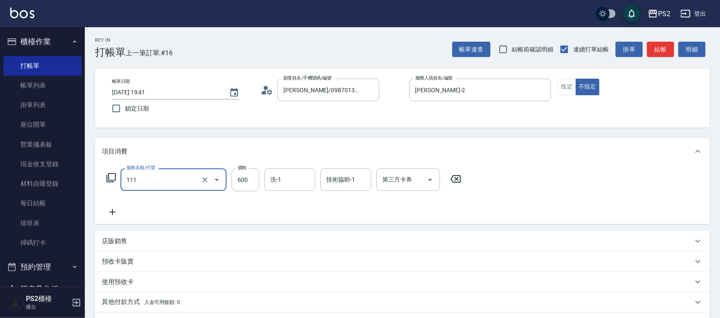
type input "精油洗+去角質(111)"
type input "900"
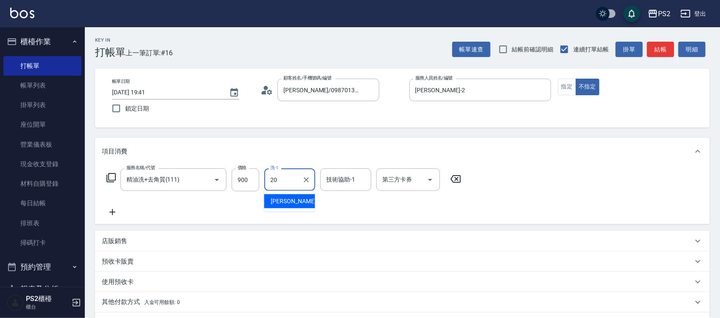
type input "冠霖-20"
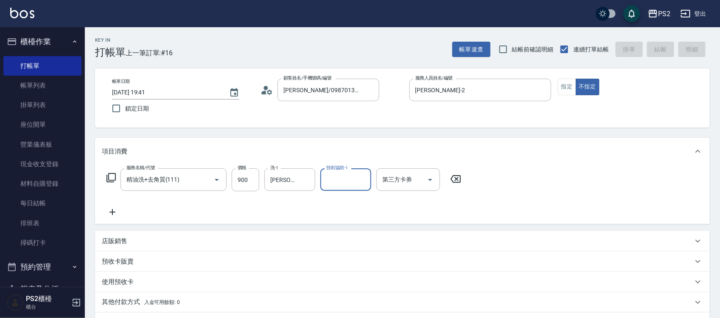
type input "2025/09/15 19:42"
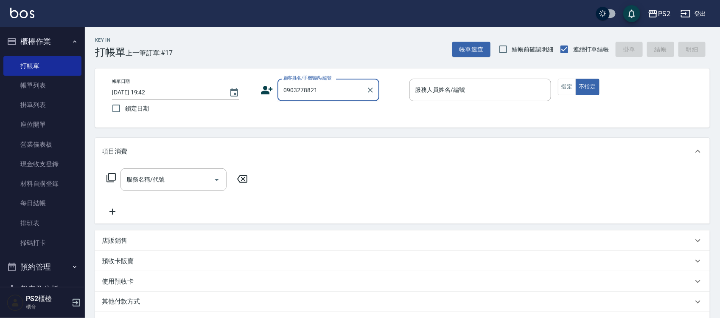
click at [342, 87] on input "0903278821" at bounding box center [322, 89] width 82 height 15
click at [335, 110] on li "張志豪/0903278876/" at bounding box center [329, 111] width 102 height 14
type input "張志豪/0903278876/"
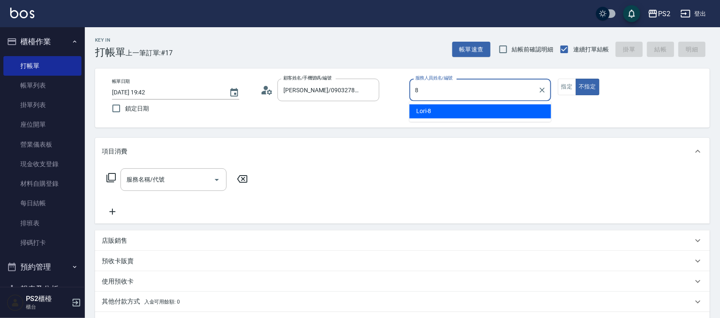
type input "Lori-8"
type button "false"
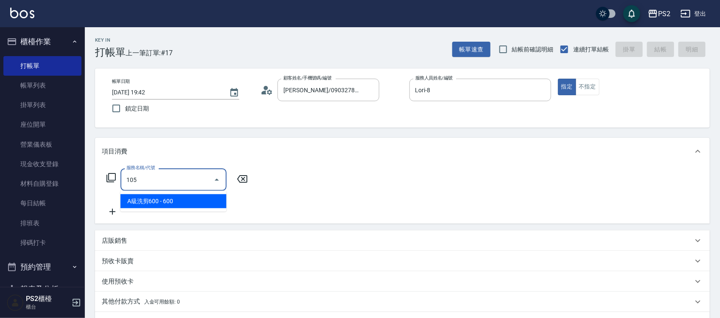
type input "A級洗剪600(105)"
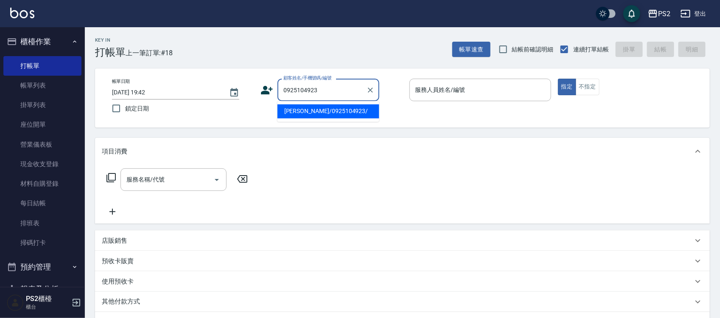
type input "郭美姿/0925104923/"
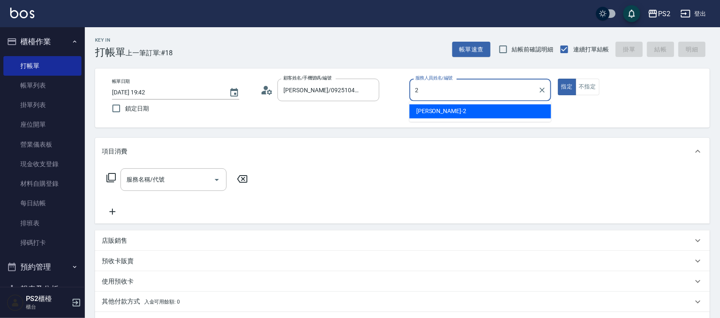
type input "Jason-2"
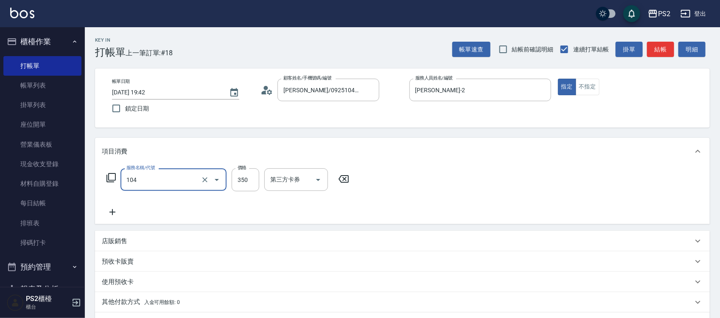
type input "B級單剪(104)"
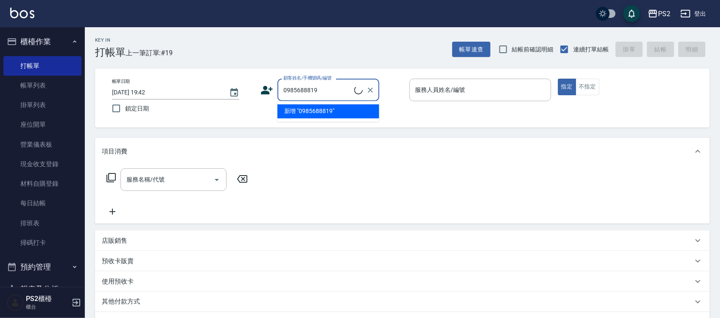
type input "0985688819"
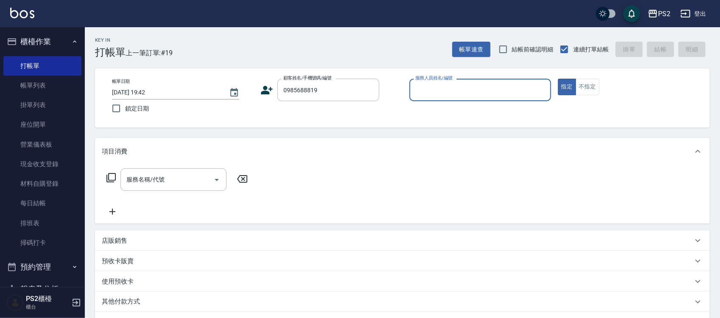
click at [270, 90] on icon at bounding box center [267, 90] width 13 height 13
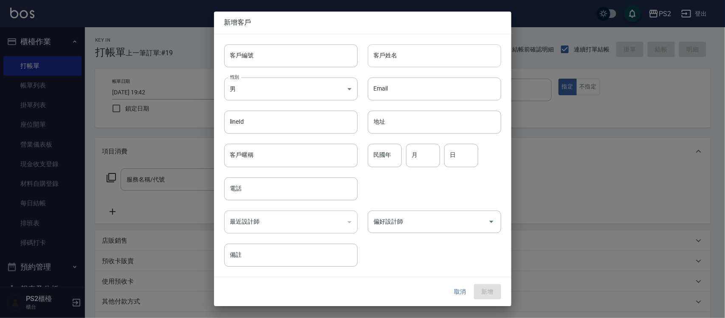
type input "0985688819"
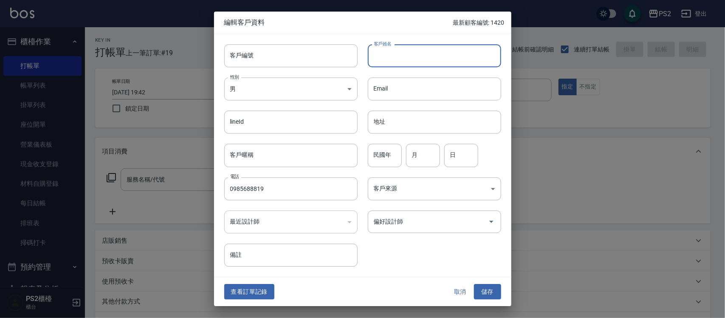
click at [461, 46] on input "客戶姓名" at bounding box center [434, 55] width 133 height 23
type input "王湘伶"
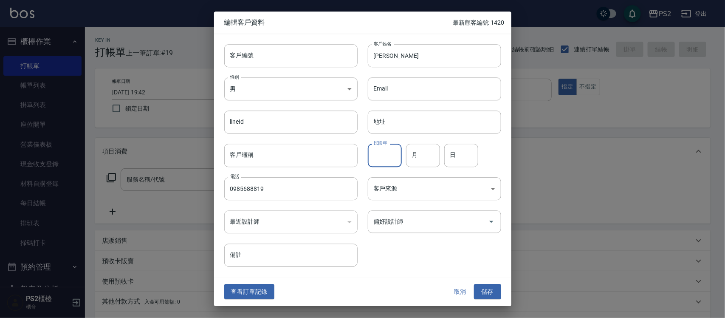
click at [395, 148] on input "民國年" at bounding box center [385, 155] width 34 height 23
type input "79"
type input "11"
type input "30"
click at [489, 287] on button "儲存" at bounding box center [487, 292] width 27 height 16
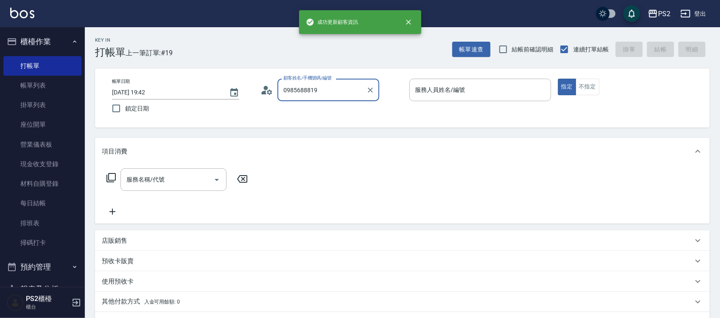
click at [330, 92] on input "0985688819" at bounding box center [322, 89] width 82 height 15
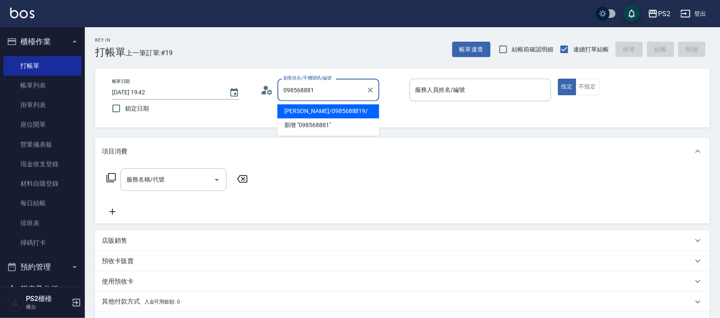
click at [318, 112] on li "王湘伶/0985688819/" at bounding box center [329, 111] width 102 height 14
type input "王湘伶/0985688819/"
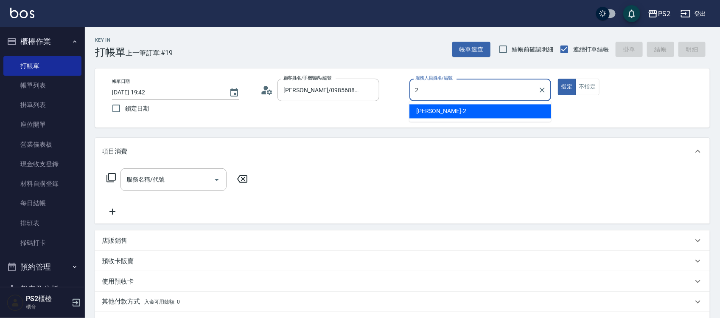
type input "Jason-2"
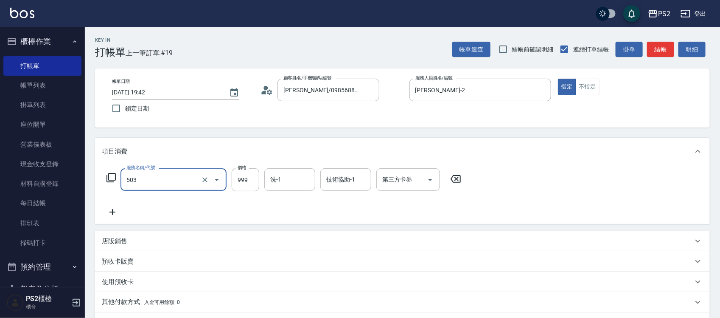
type input "廣告染髮(503)"
type input "1299"
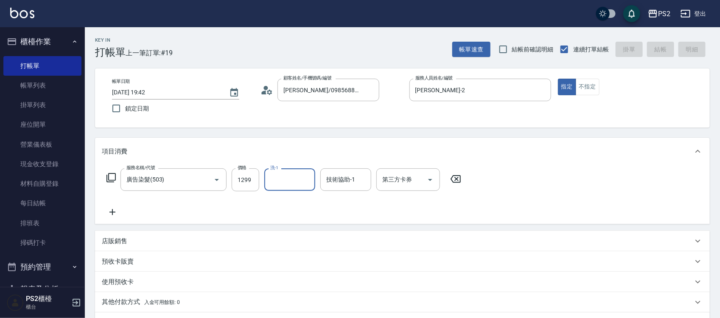
type input "2025/09/15 19:43"
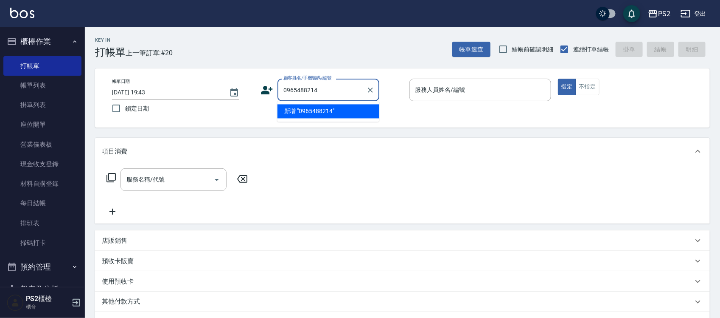
type input "0965488214"
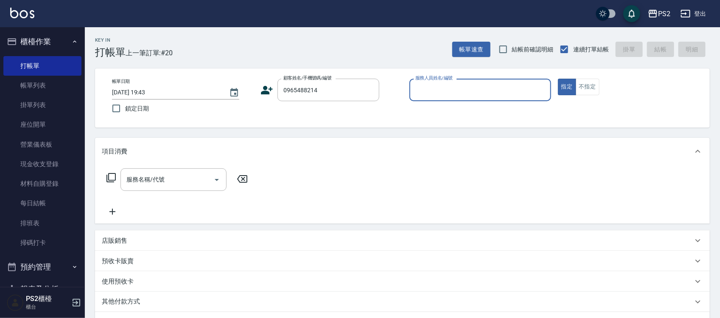
click at [272, 90] on icon at bounding box center [267, 90] width 13 height 13
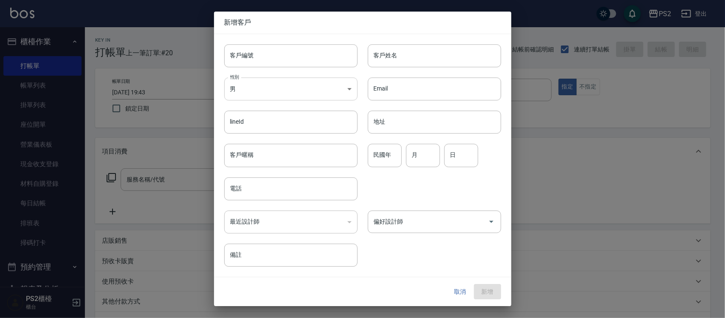
type input "0965488214"
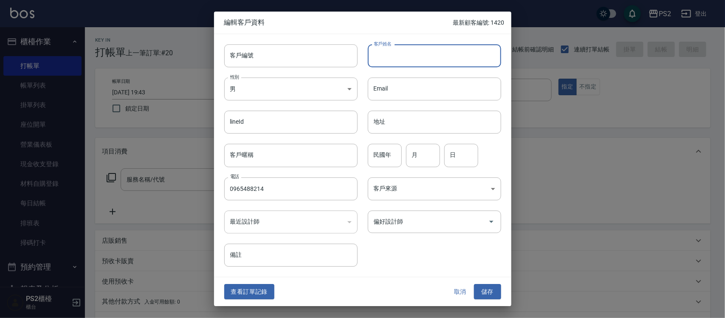
click at [400, 55] on input "客戶姓名" at bounding box center [434, 55] width 133 height 23
type input "楊昀蓁"
click at [384, 155] on input "民國年" at bounding box center [385, 155] width 34 height 23
type input "92"
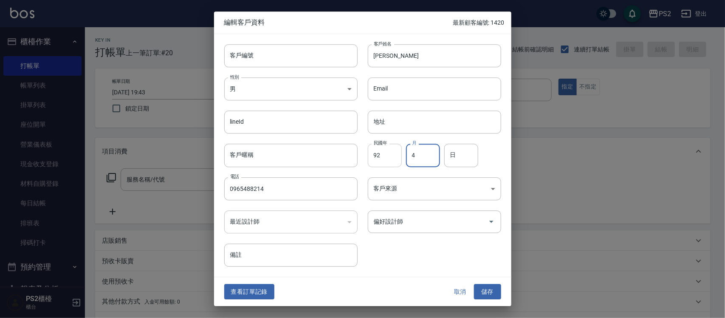
type input "4"
type input "30"
drag, startPoint x: 483, startPoint y: 289, endPoint x: 475, endPoint y: 281, distance: 10.8
click at [483, 289] on button "儲存" at bounding box center [487, 292] width 27 height 16
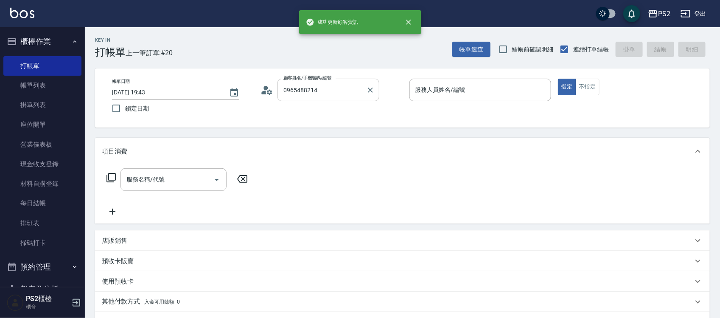
click at [330, 88] on input "0965488214" at bounding box center [322, 89] width 82 height 15
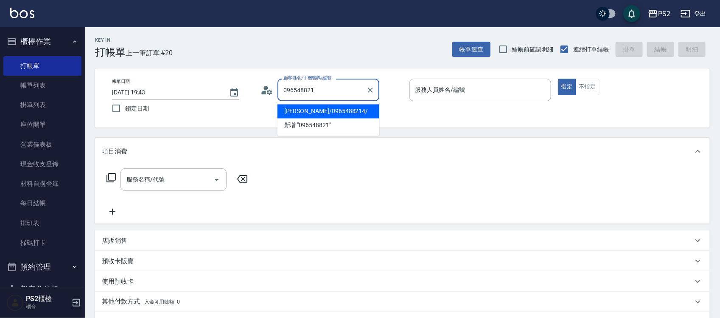
click at [304, 109] on li "楊昀蓁/0965488214/" at bounding box center [329, 111] width 102 height 14
type input "楊昀蓁/0965488214/"
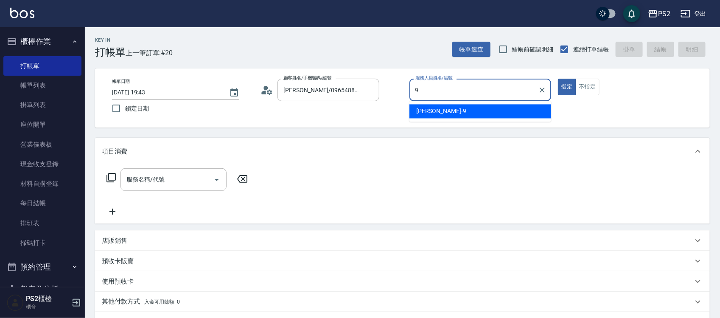
type input "Nina-9"
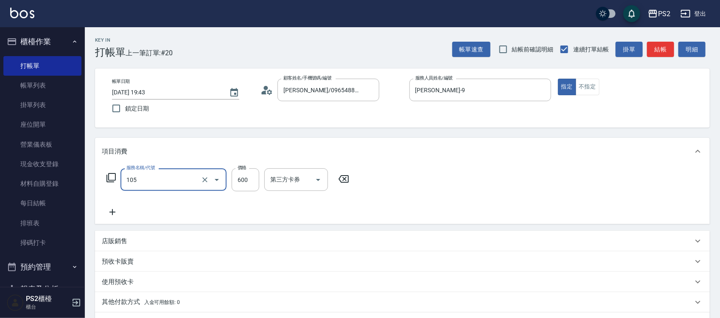
type input "A級洗剪600(105)"
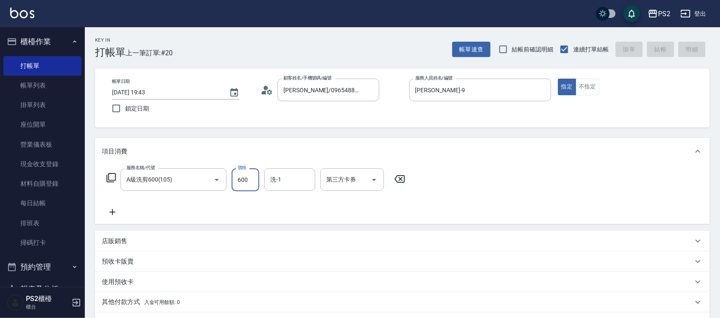
type input "2025/09/15 19:44"
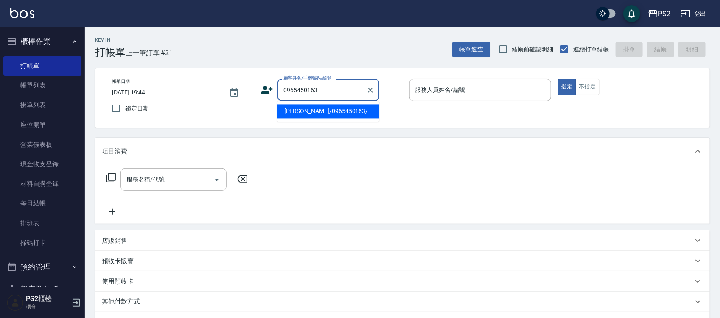
type input "方緯淇/0965450163/"
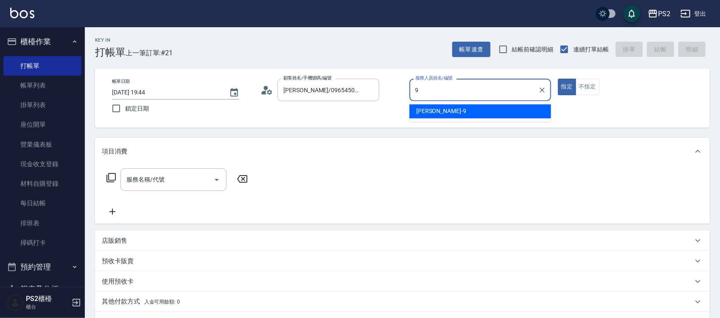
type input "Nina-9"
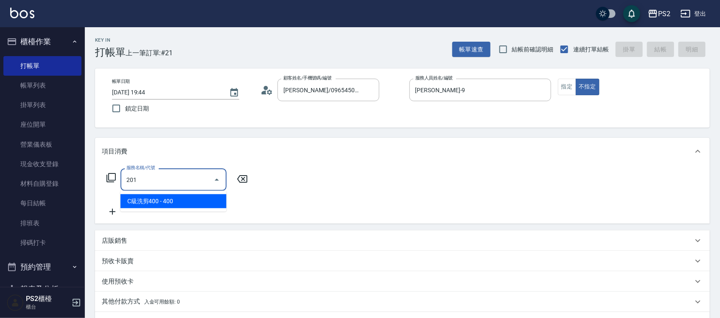
type input "C級洗剪400(201)"
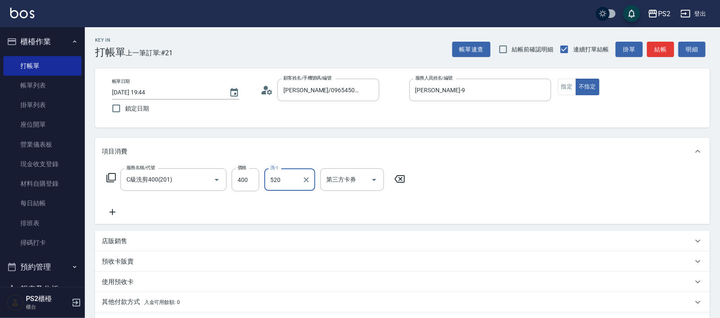
type input "520"
click at [295, 177] on input "洗-1" at bounding box center [289, 179] width 43 height 15
type input "冠霖-20"
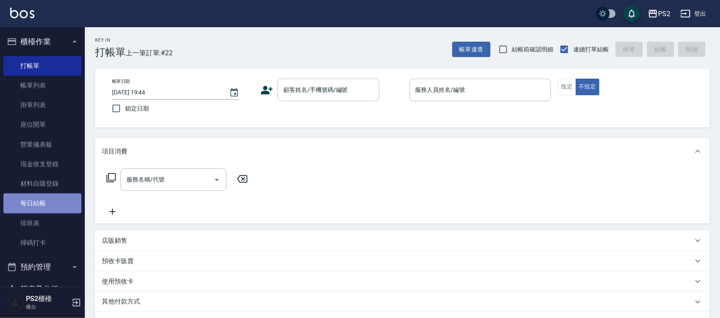
click at [56, 207] on link "每日結帳" at bounding box center [42, 203] width 78 height 20
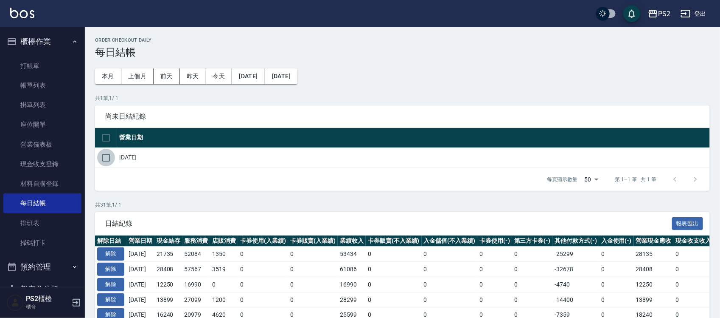
click at [109, 158] on input "checkbox" at bounding box center [106, 158] width 18 height 18
checkbox input "true"
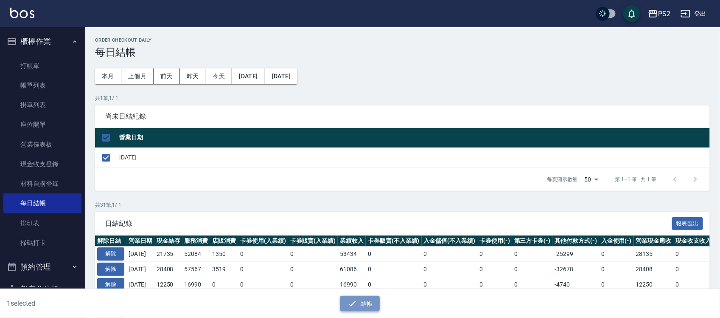
click at [370, 300] on button "結帳" at bounding box center [359, 303] width 39 height 16
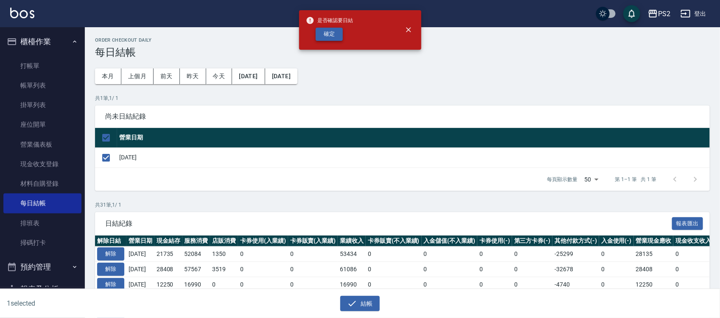
click at [335, 31] on button "確定" at bounding box center [329, 34] width 27 height 13
checkbox input "false"
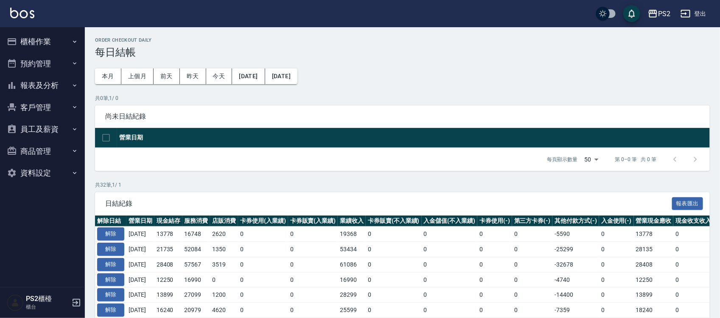
click at [49, 86] on button "報表及分析" at bounding box center [42, 85] width 78 height 22
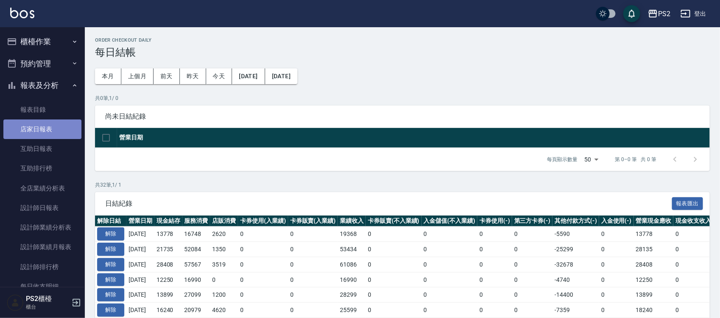
click at [59, 126] on link "店家日報表" at bounding box center [42, 129] width 78 height 20
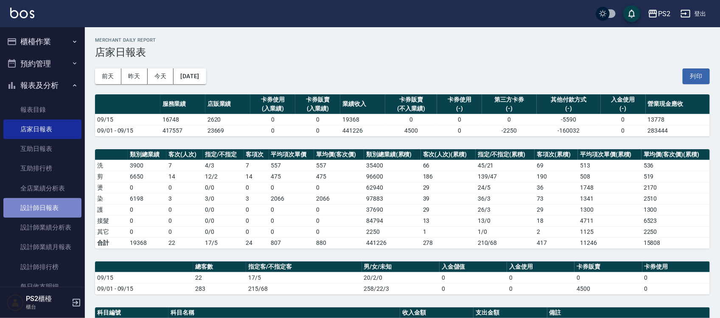
click at [44, 213] on link "設計師日報表" at bounding box center [42, 208] width 78 height 20
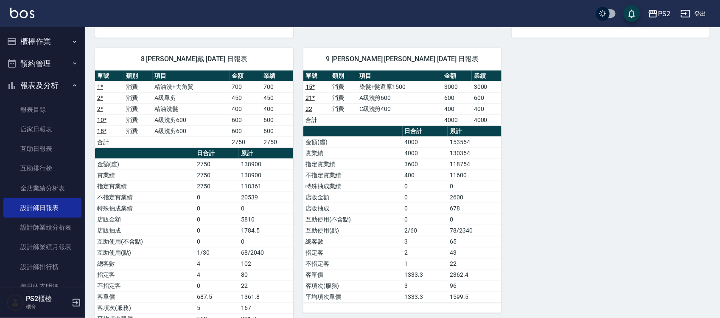
scroll to position [396, 0]
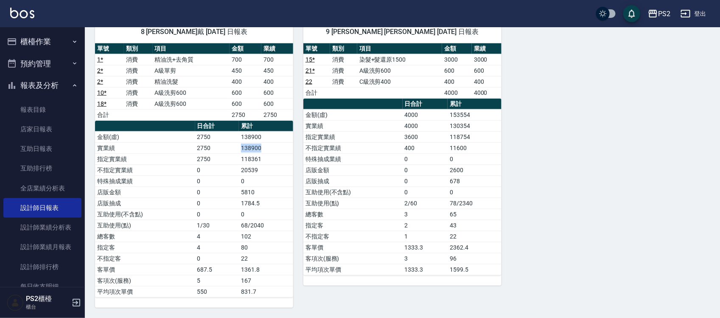
drag, startPoint x: 258, startPoint y: 143, endPoint x: 238, endPoint y: 142, distance: 20.4
click at [238, 142] on tr "實業績 2750 138900" at bounding box center [194, 147] width 198 height 11
click at [238, 142] on td "2750" at bounding box center [217, 147] width 44 height 11
click at [266, 149] on td "138900" at bounding box center [266, 147] width 54 height 11
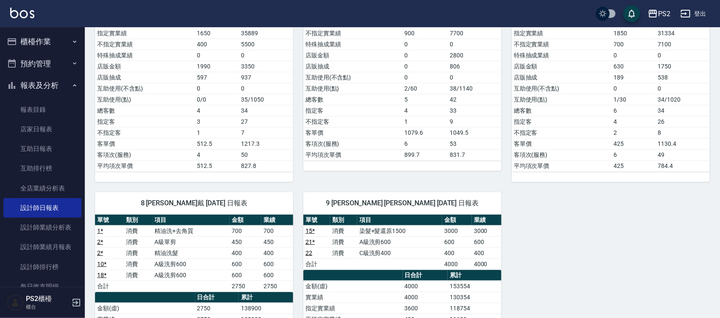
scroll to position [0, 0]
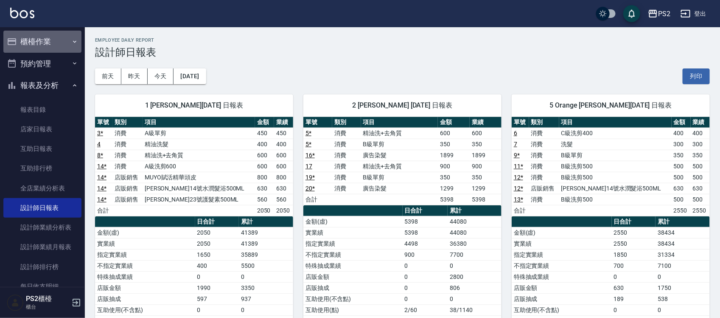
click at [45, 43] on button "櫃檯作業" at bounding box center [42, 42] width 78 height 22
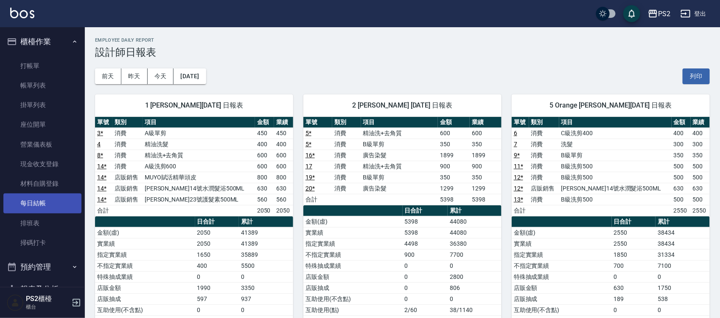
click at [51, 200] on link "每日結帳" at bounding box center [42, 203] width 78 height 20
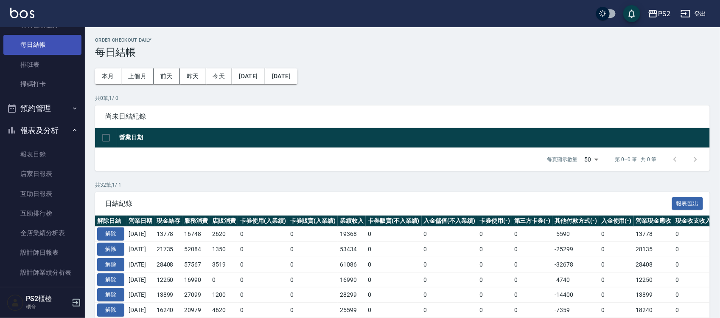
scroll to position [159, 0]
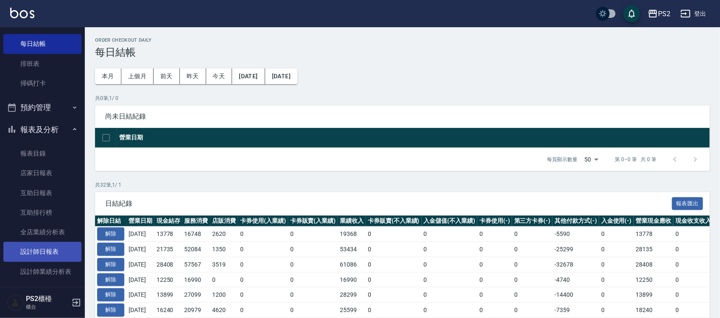
click at [34, 247] on link "設計師日報表" at bounding box center [42, 252] width 78 height 20
